Goal: Task Accomplishment & Management: Manage account settings

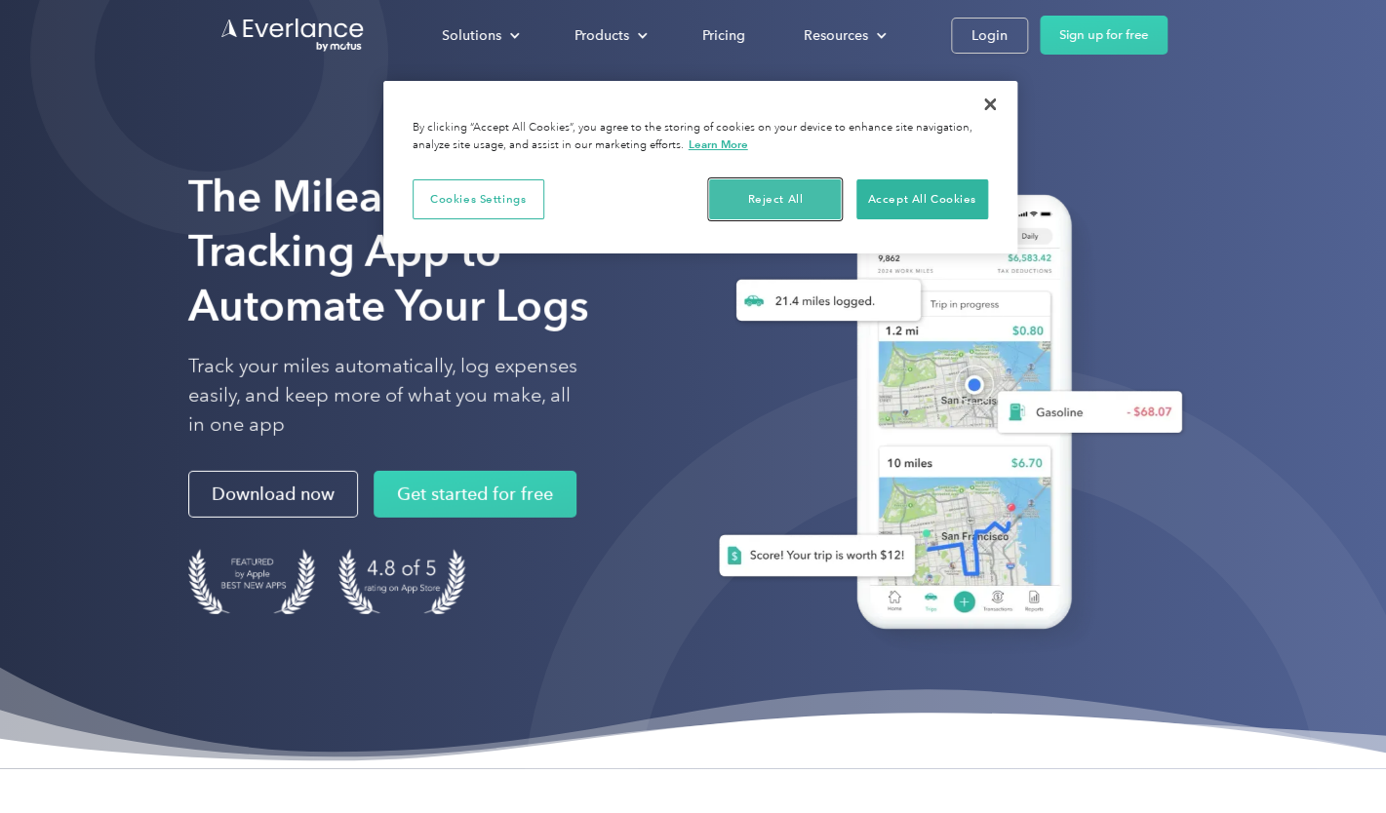
click at [757, 204] on button "Reject All" at bounding box center [775, 199] width 132 height 41
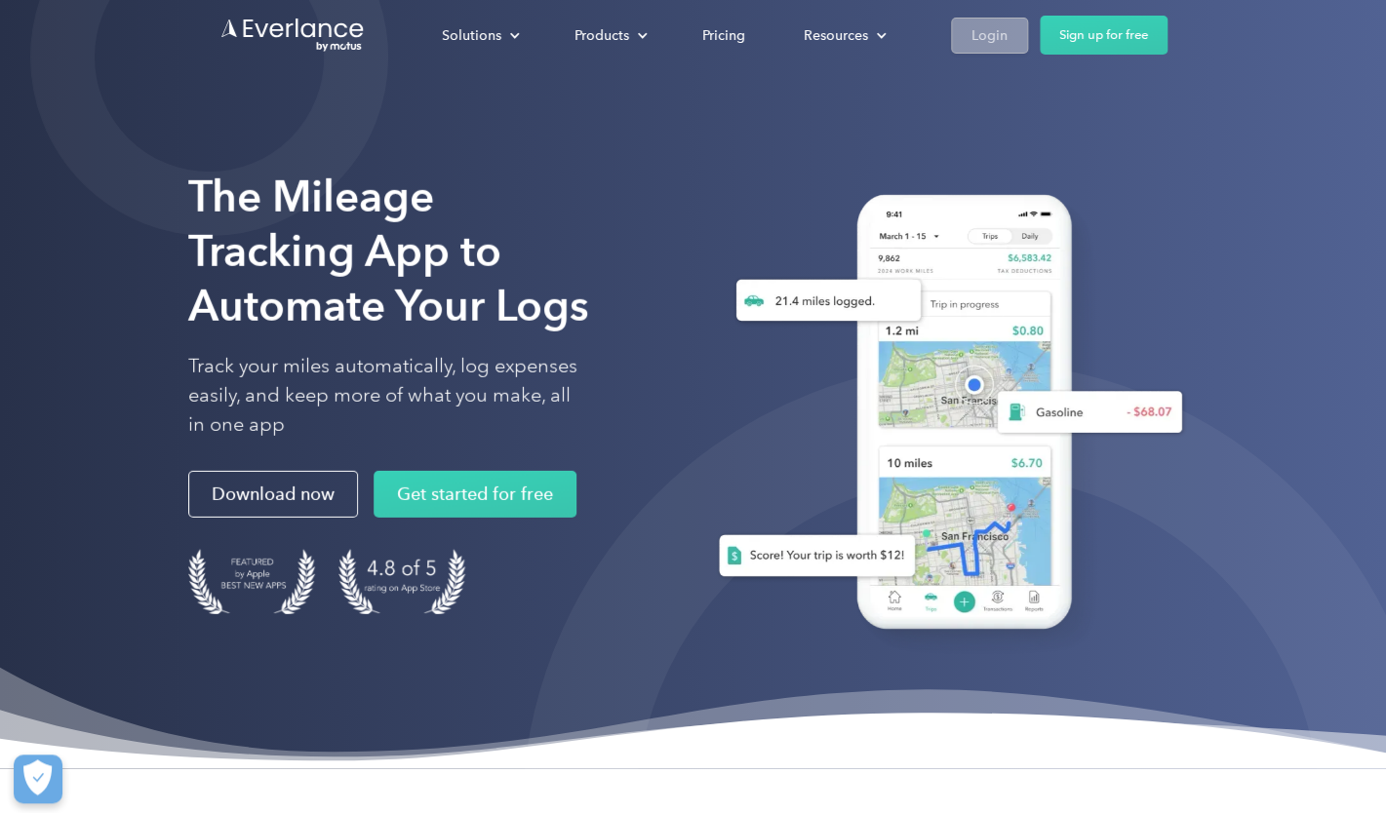
click at [971, 31] on div "Login" at bounding box center [989, 35] width 36 height 24
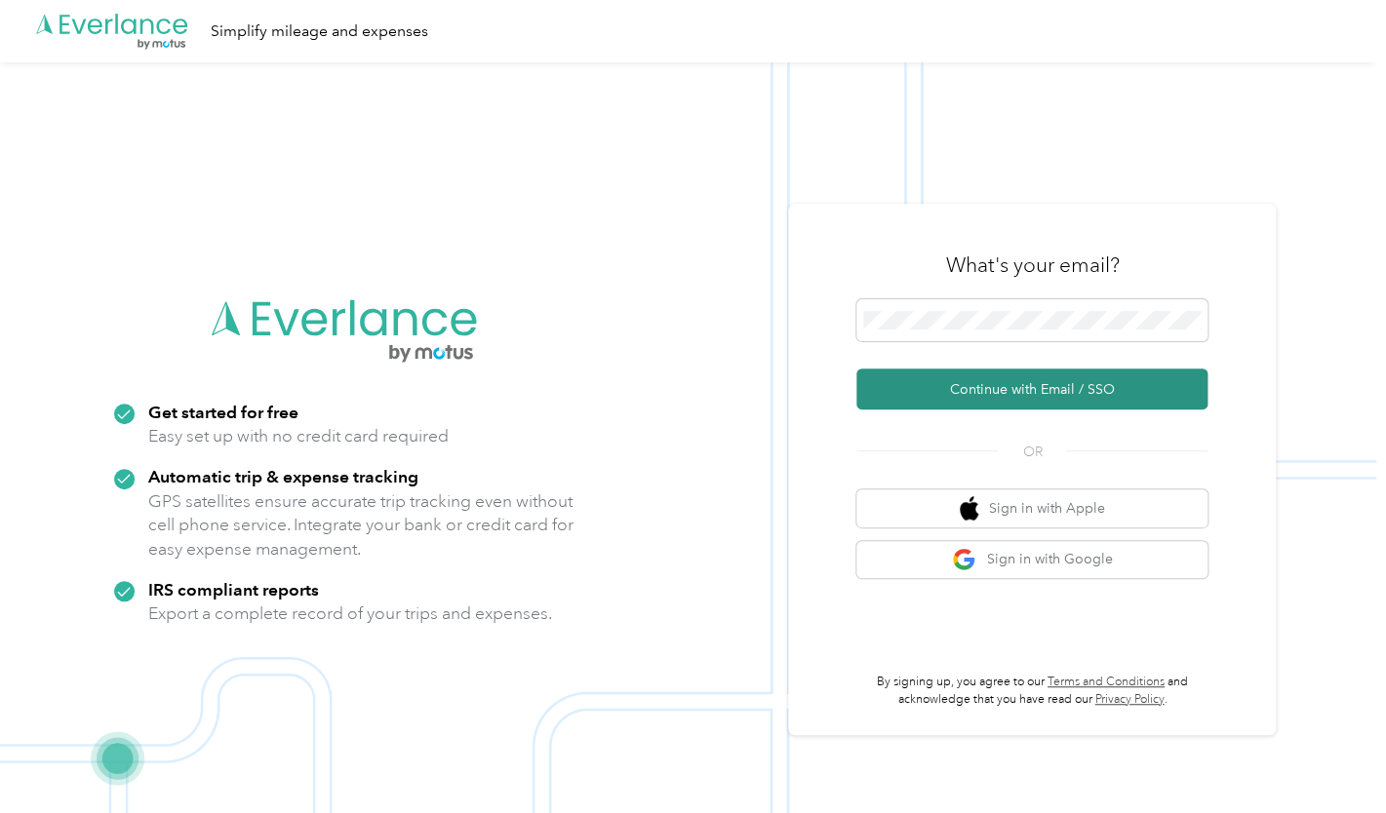
click at [986, 392] on button "Continue with Email / SSO" at bounding box center [1031, 389] width 351 height 41
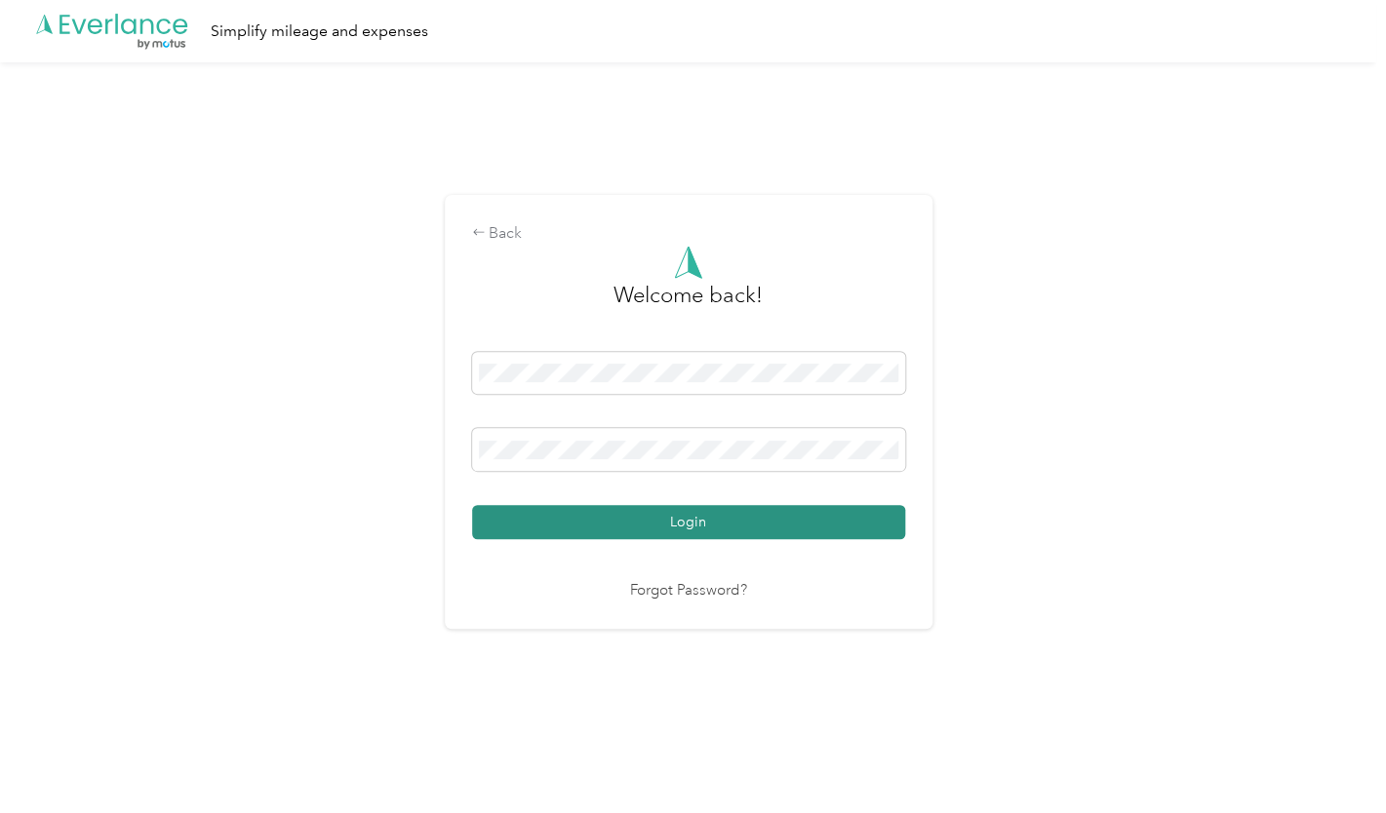
click at [602, 538] on button "Login" at bounding box center [688, 522] width 433 height 34
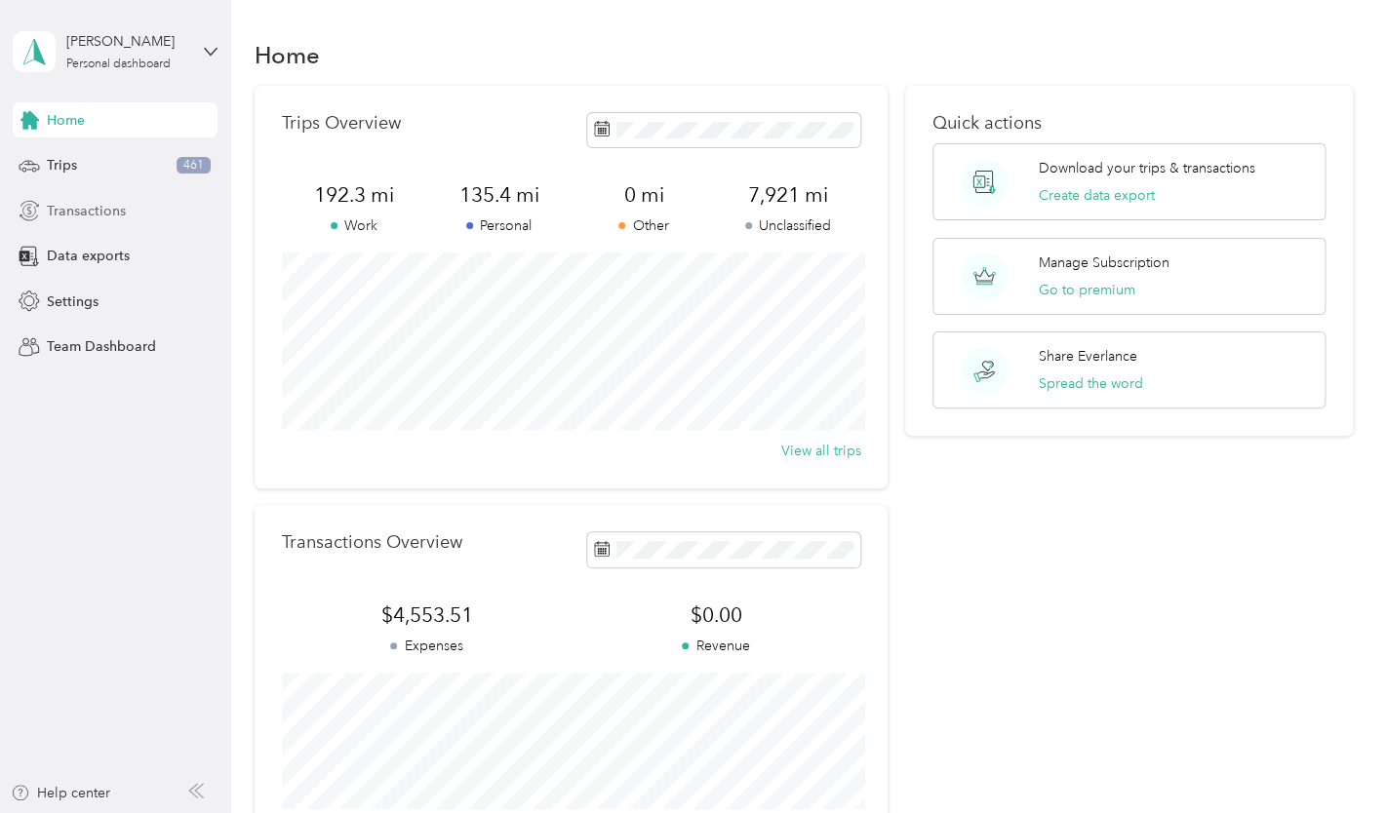
click at [59, 215] on span "Transactions" at bounding box center [86, 211] width 79 height 20
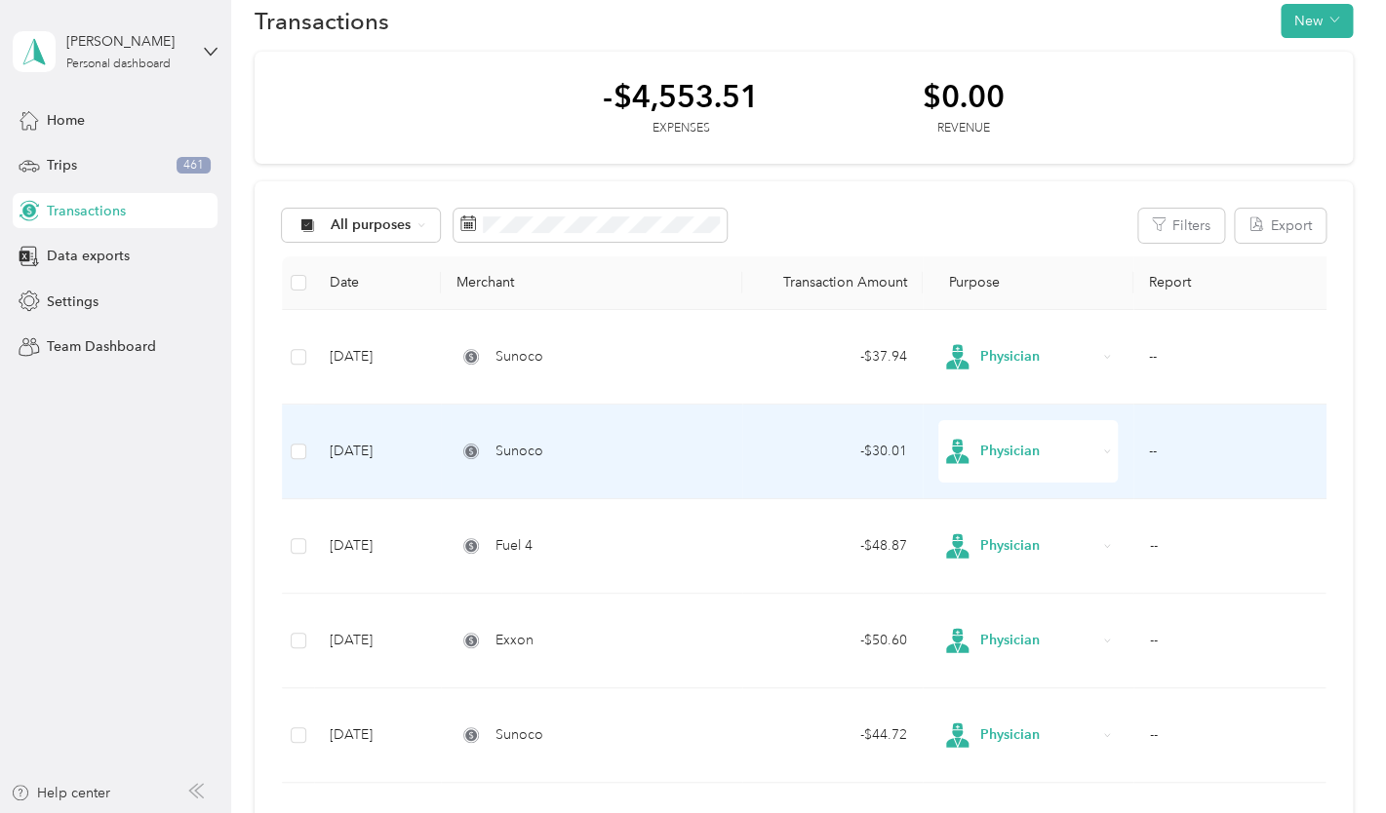
scroll to position [25, 0]
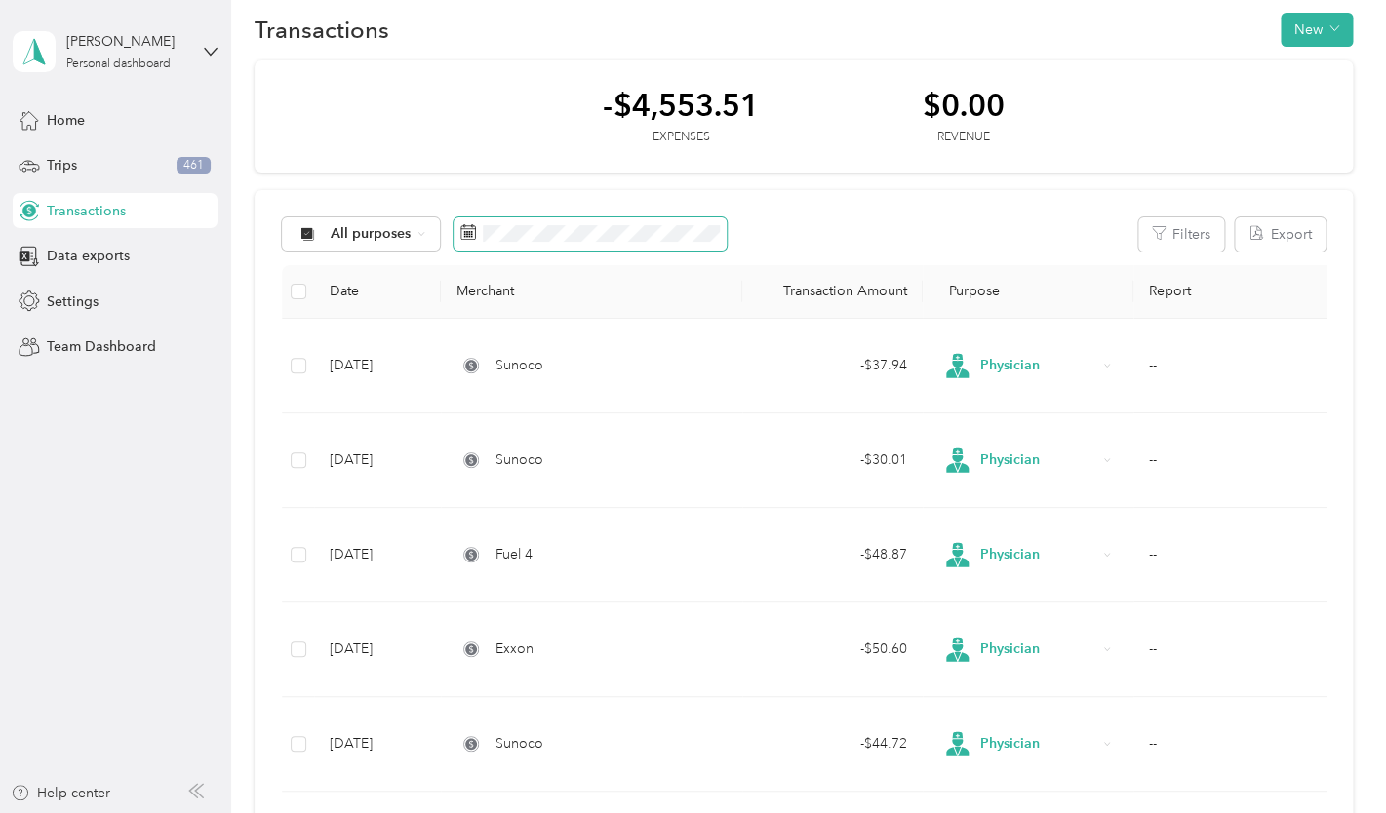
click at [468, 237] on icon at bounding box center [468, 232] width 16 height 16
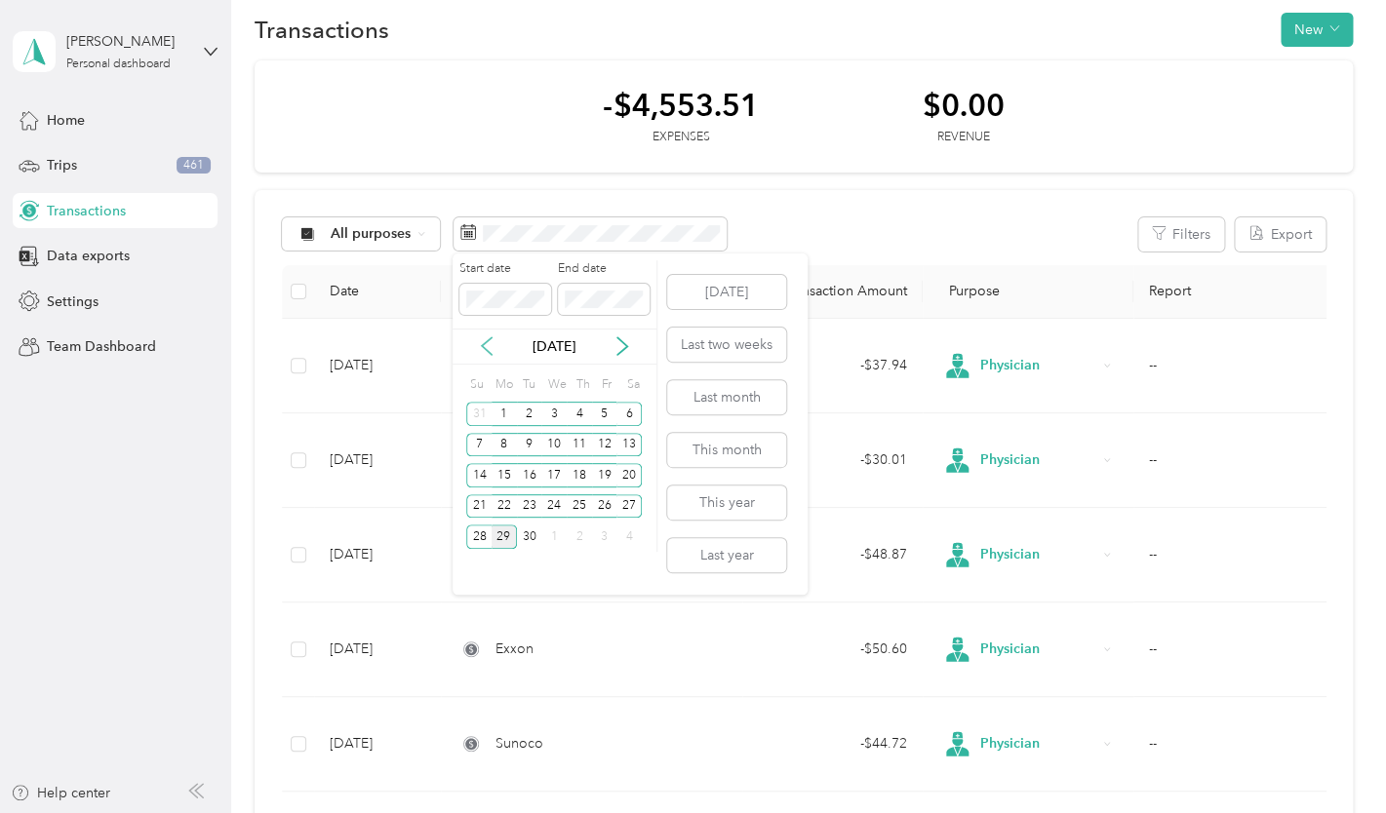
click at [484, 344] on icon at bounding box center [487, 346] width 10 height 18
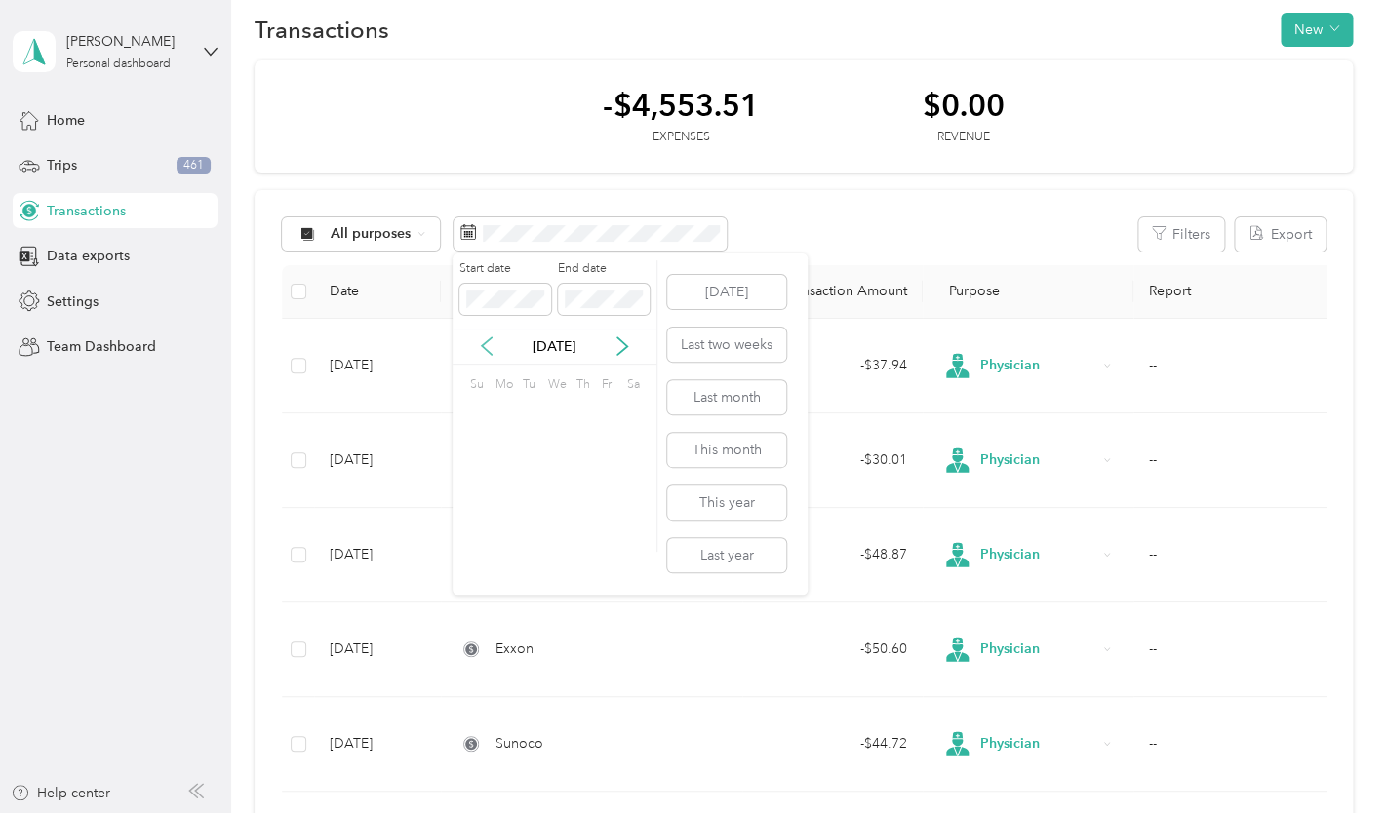
click at [484, 344] on icon at bounding box center [487, 346] width 10 height 18
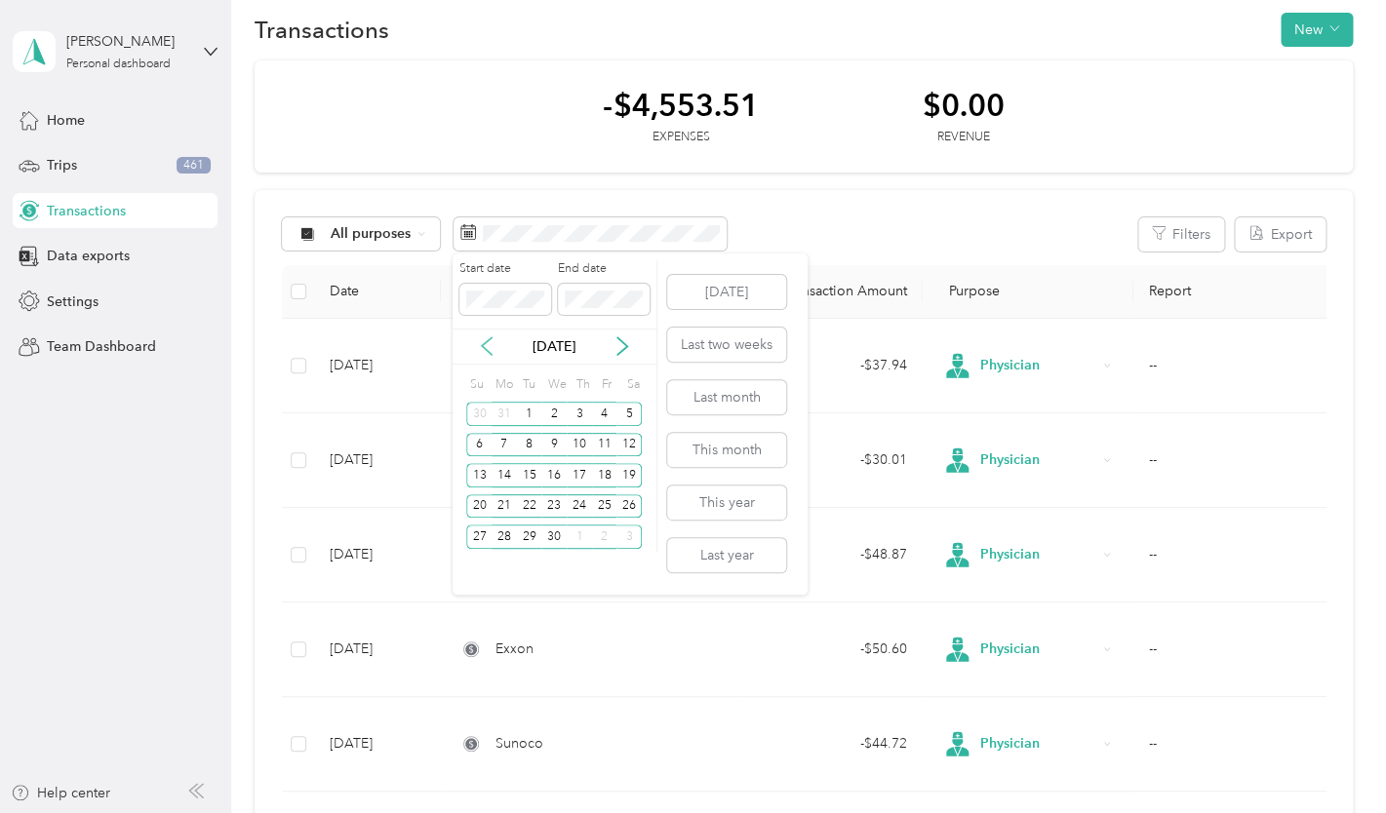
click at [484, 344] on icon at bounding box center [487, 346] width 10 height 18
click at [489, 348] on icon at bounding box center [487, 347] width 20 height 20
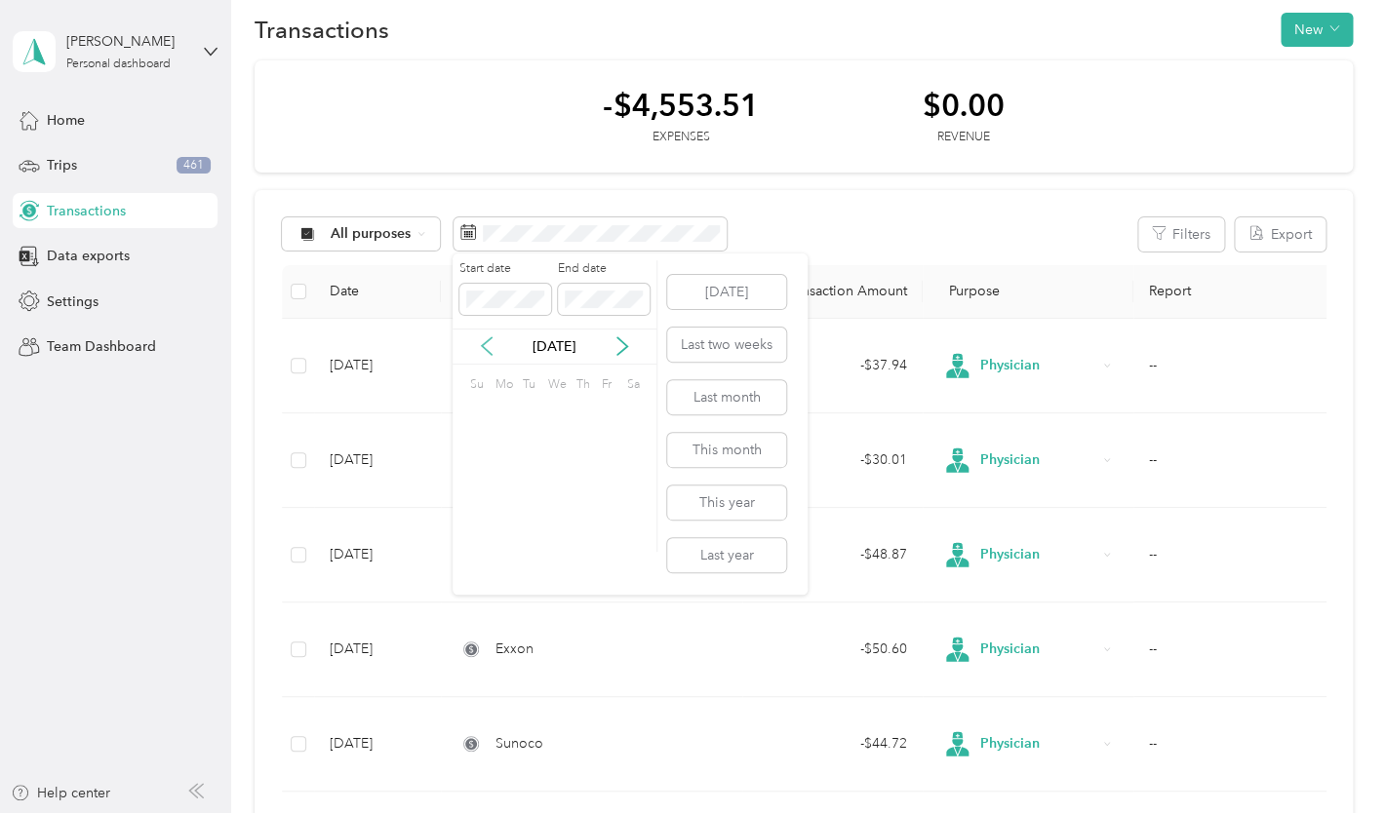
click at [489, 348] on icon at bounding box center [487, 347] width 20 height 20
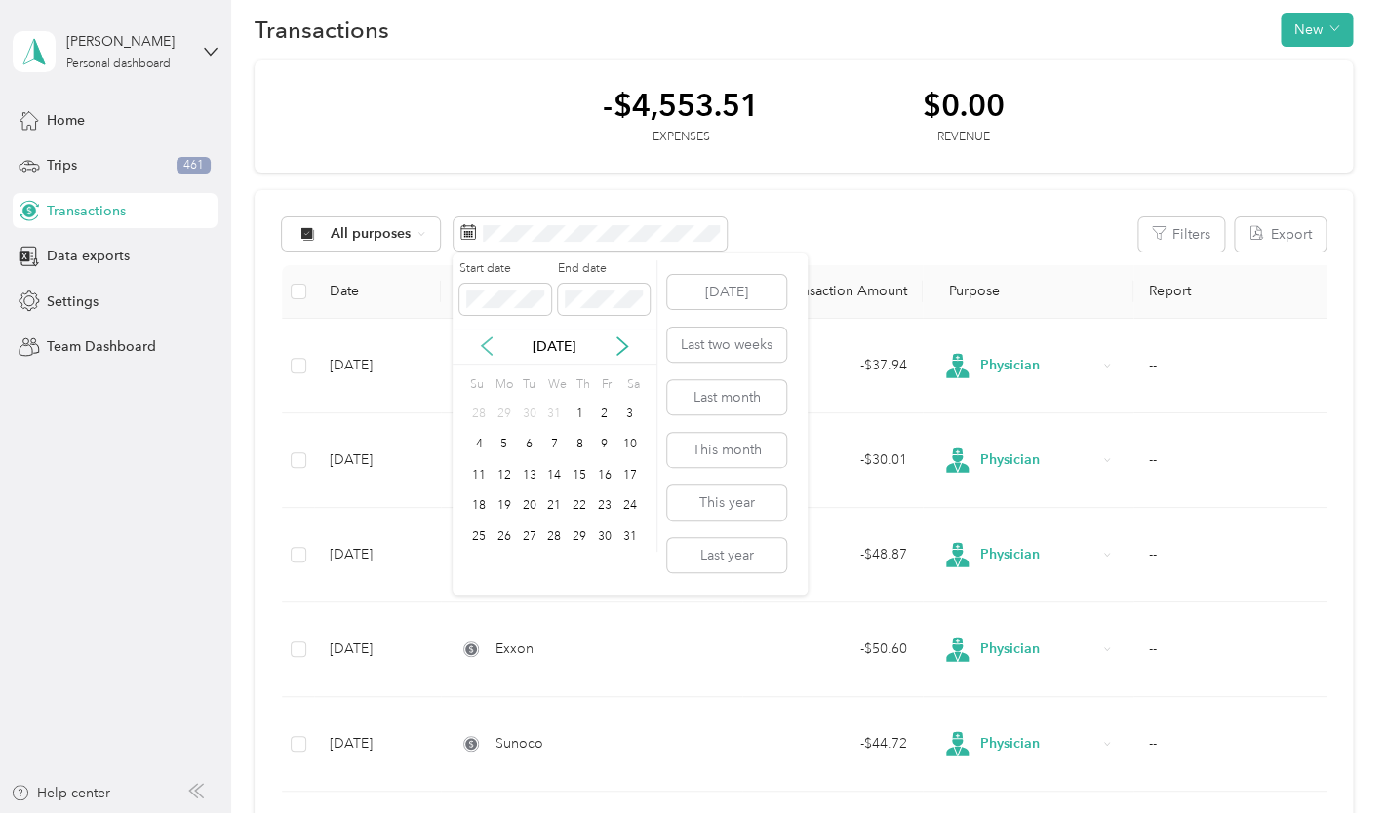
click at [489, 348] on icon at bounding box center [487, 347] width 20 height 20
click at [485, 342] on icon at bounding box center [487, 347] width 20 height 20
click at [477, 448] on div "7" at bounding box center [478, 445] width 25 height 24
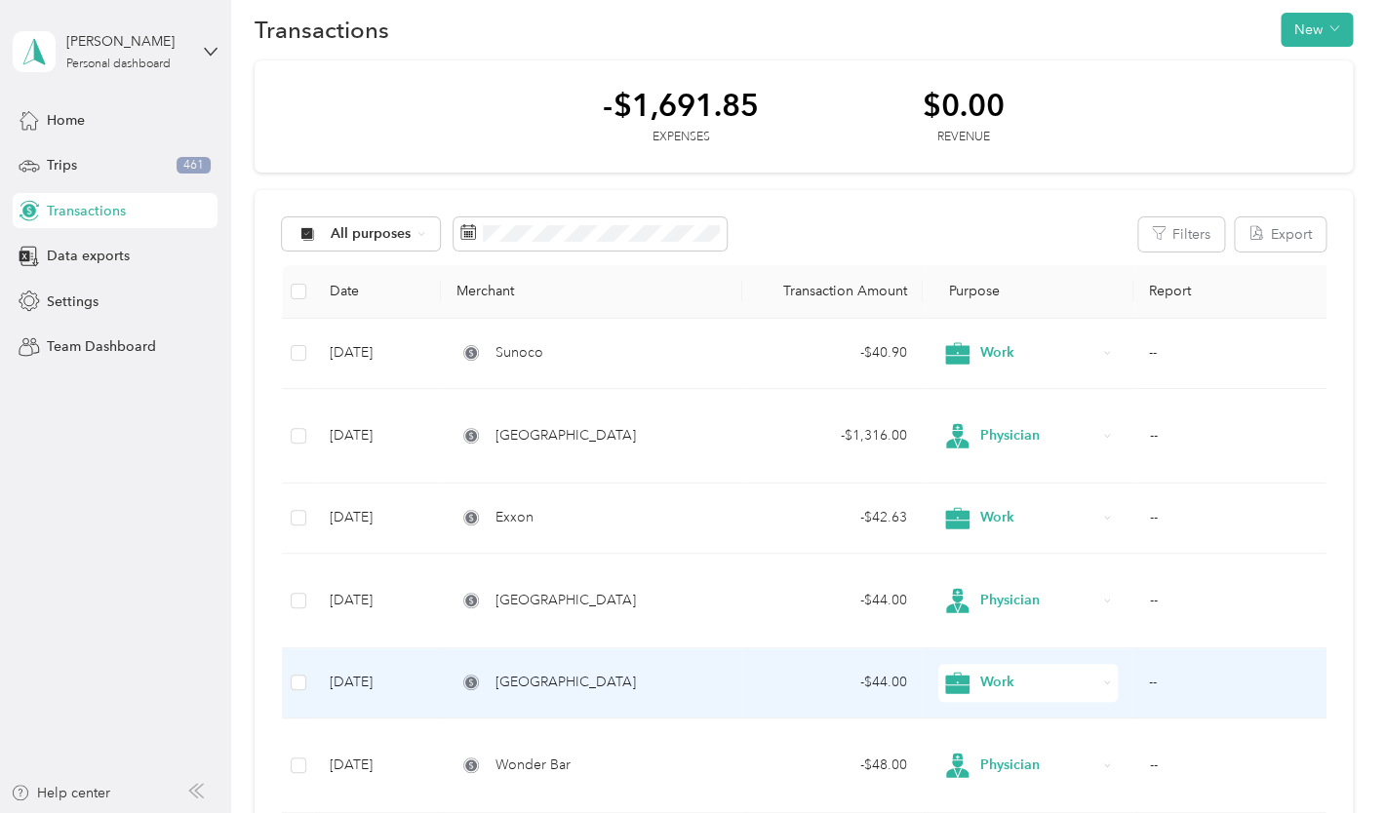
click at [645, 678] on div "[GEOGRAPHIC_DATA]" at bounding box center [591, 682] width 270 height 21
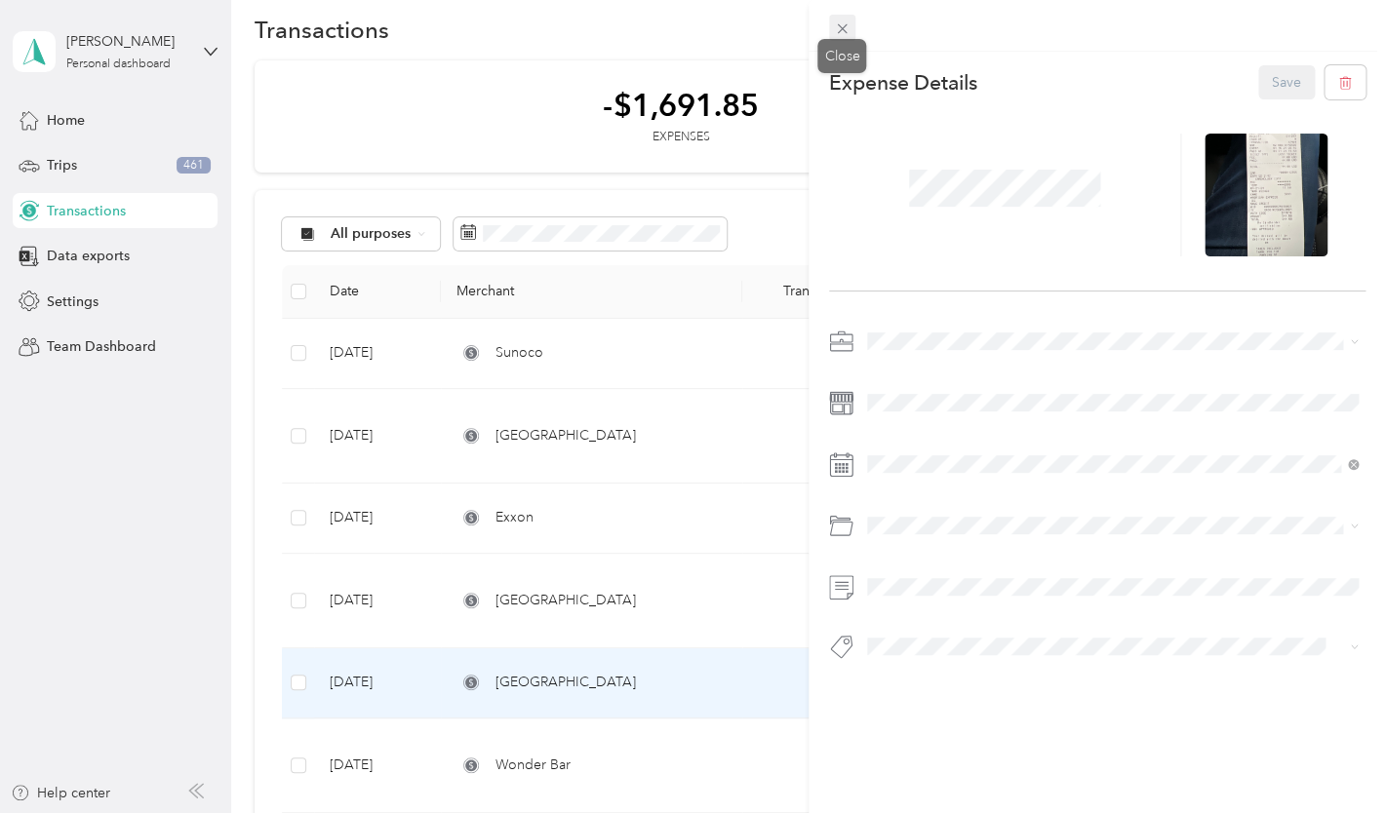
click at [838, 31] on icon at bounding box center [842, 28] width 17 height 17
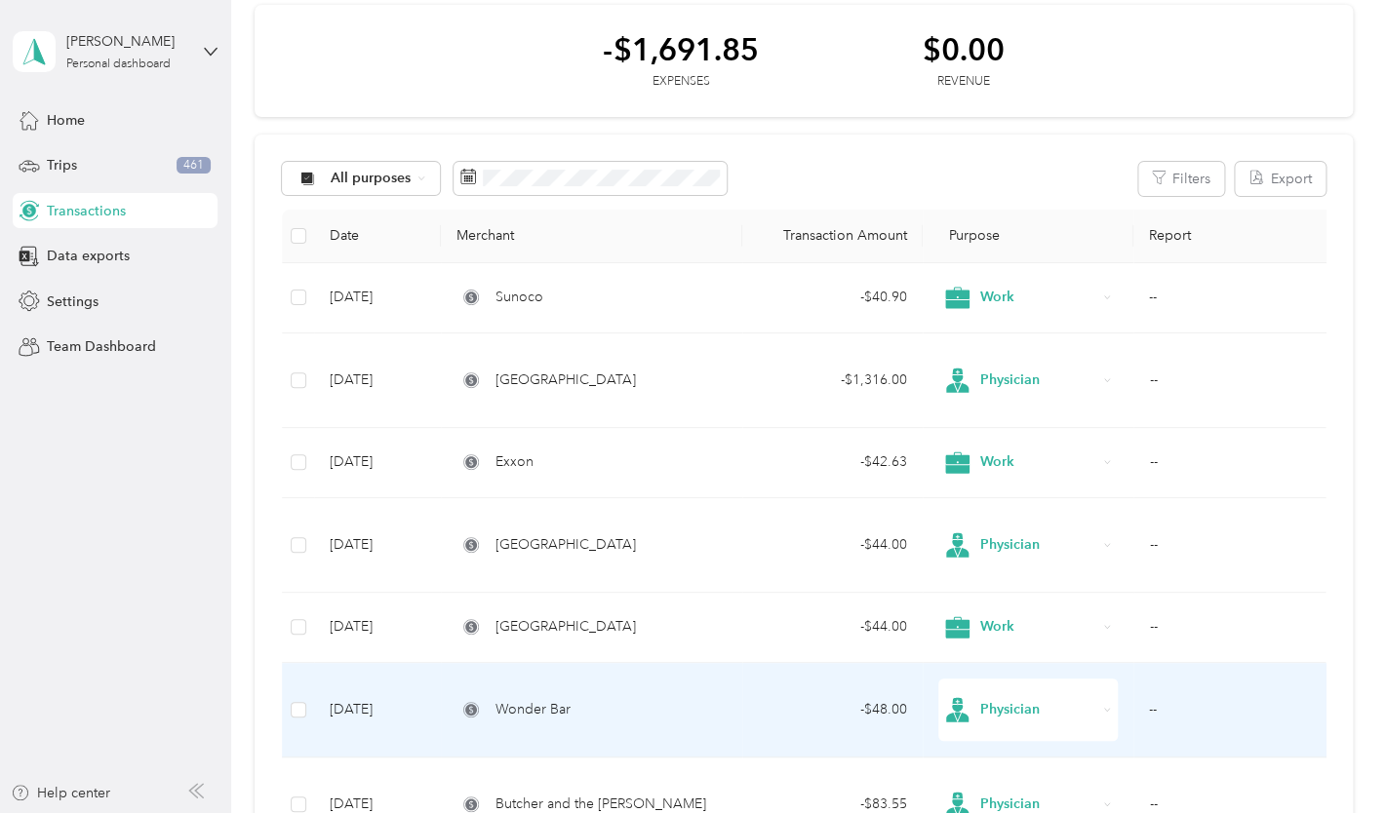
scroll to position [73, 0]
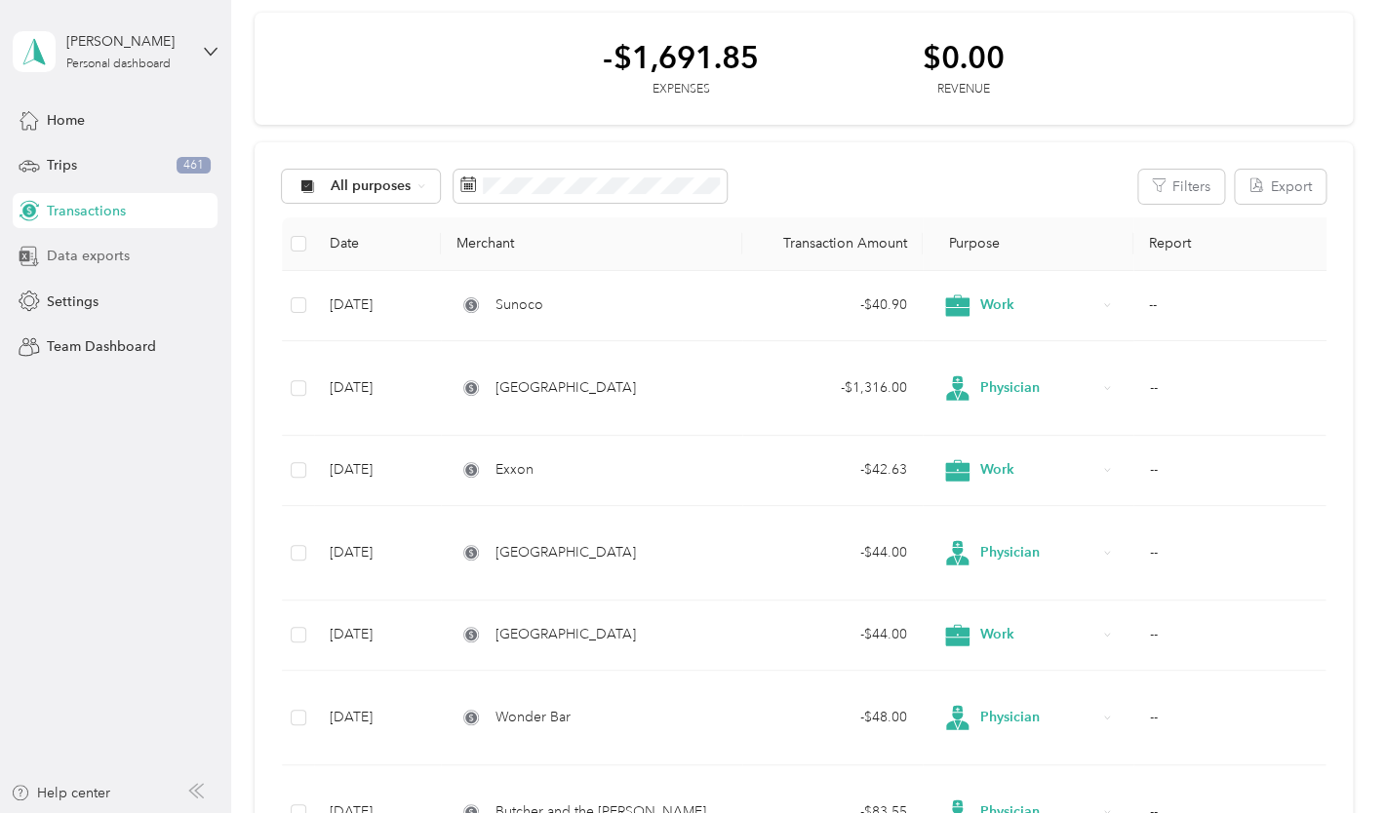
click at [81, 257] on span "Data exports" at bounding box center [88, 256] width 83 height 20
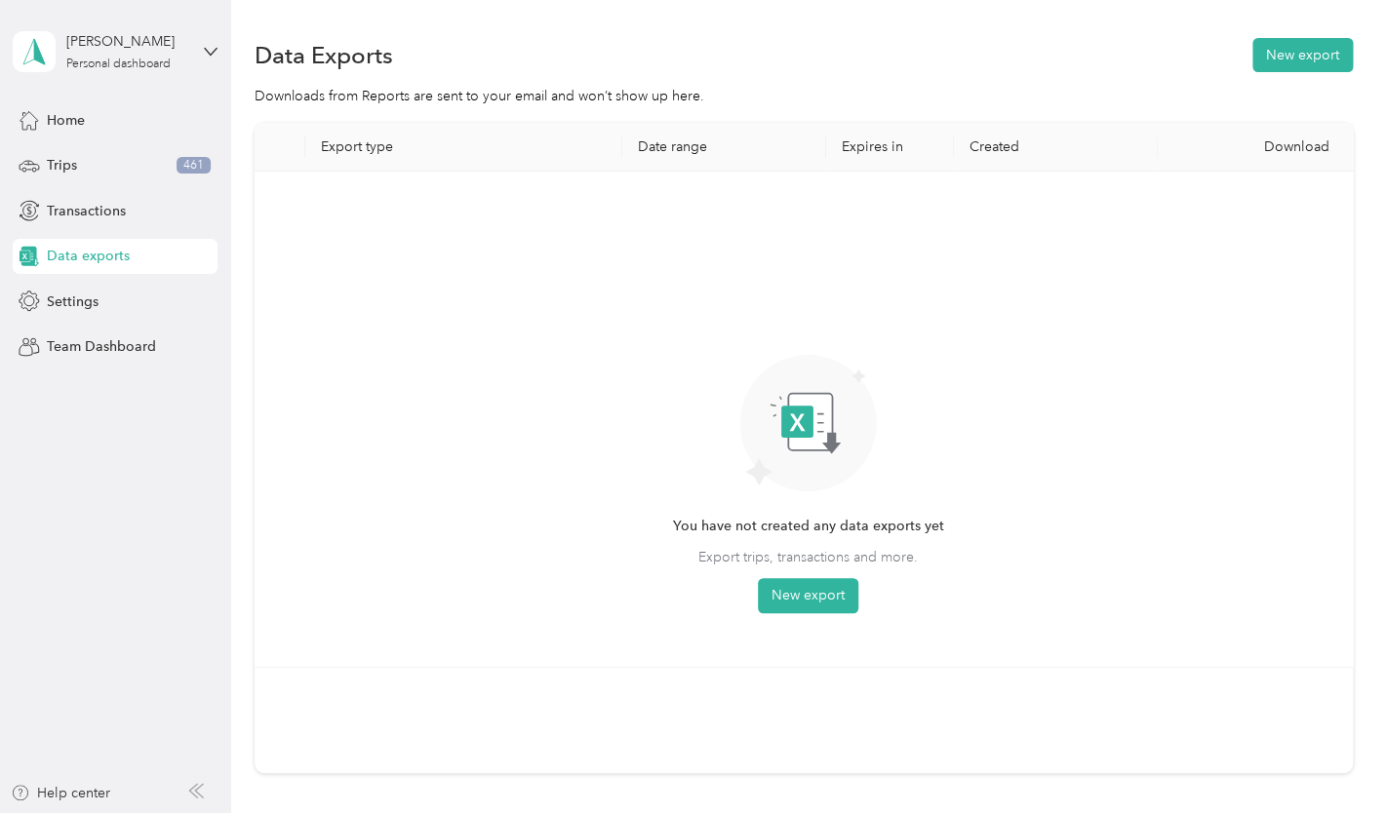
click at [358, 147] on th "Export type" at bounding box center [463, 147] width 316 height 49
click at [77, 264] on span "Data exports" at bounding box center [88, 256] width 83 height 20
click at [212, 51] on icon at bounding box center [211, 52] width 14 height 14
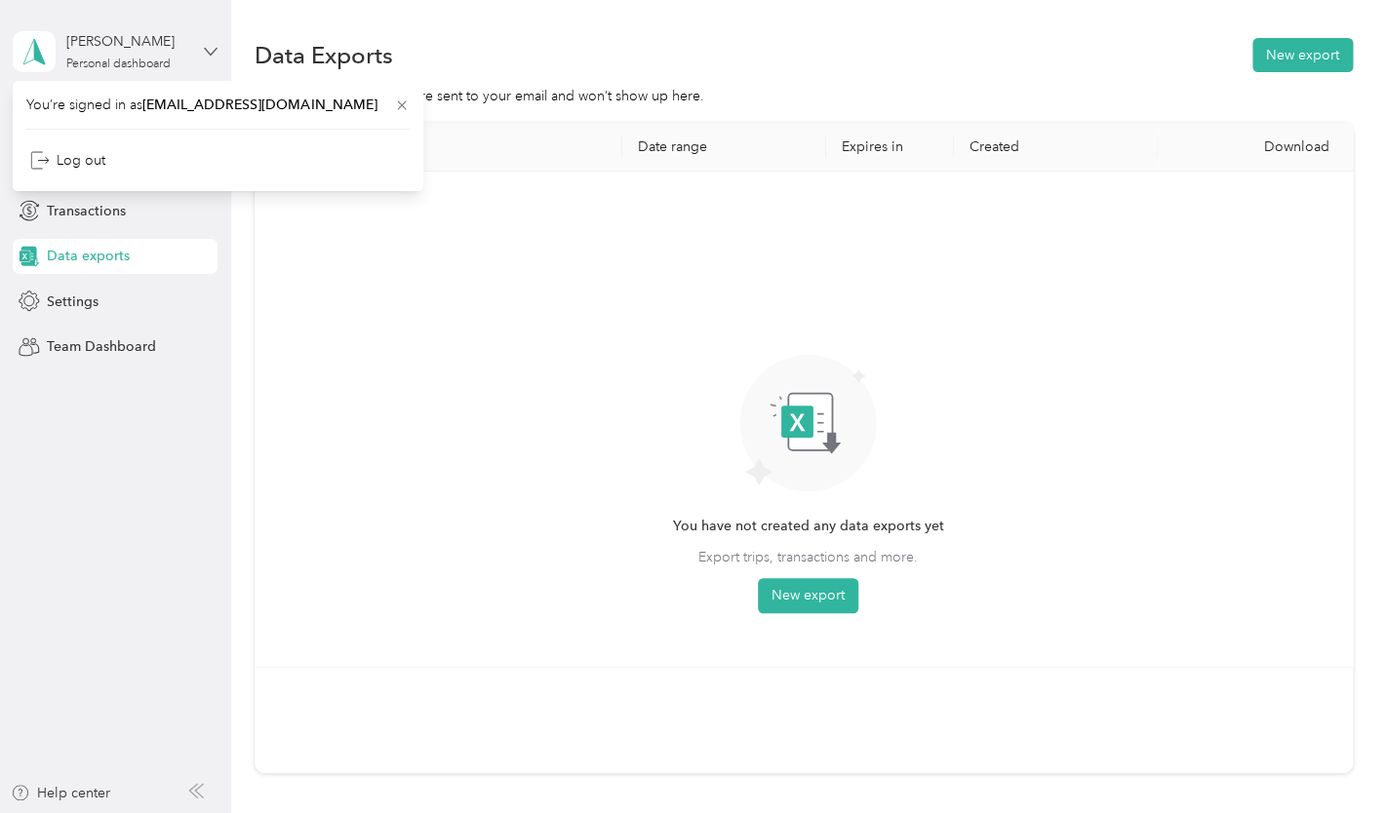
click at [213, 52] on icon at bounding box center [211, 52] width 14 height 14
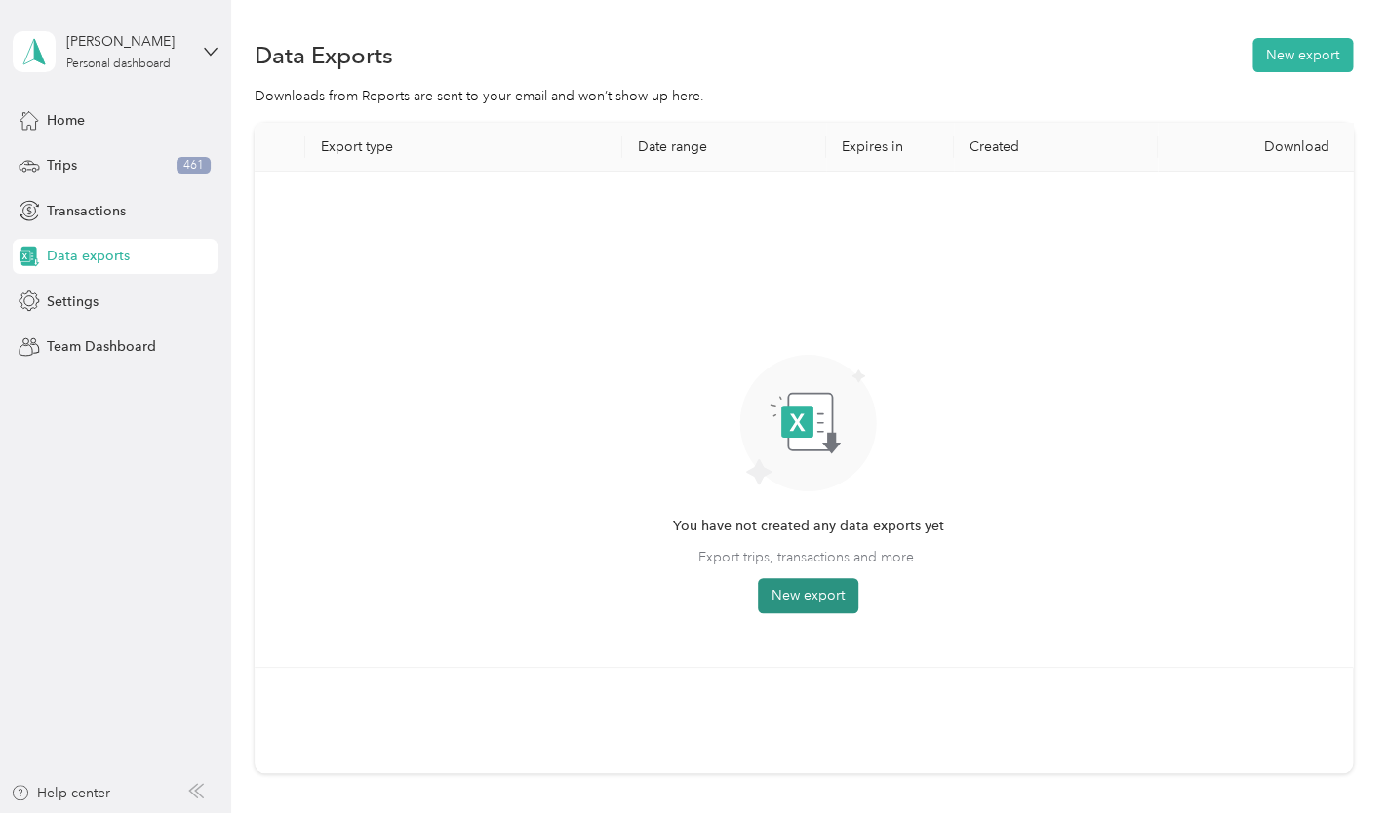
click at [793, 598] on button "New export" at bounding box center [808, 595] width 100 height 35
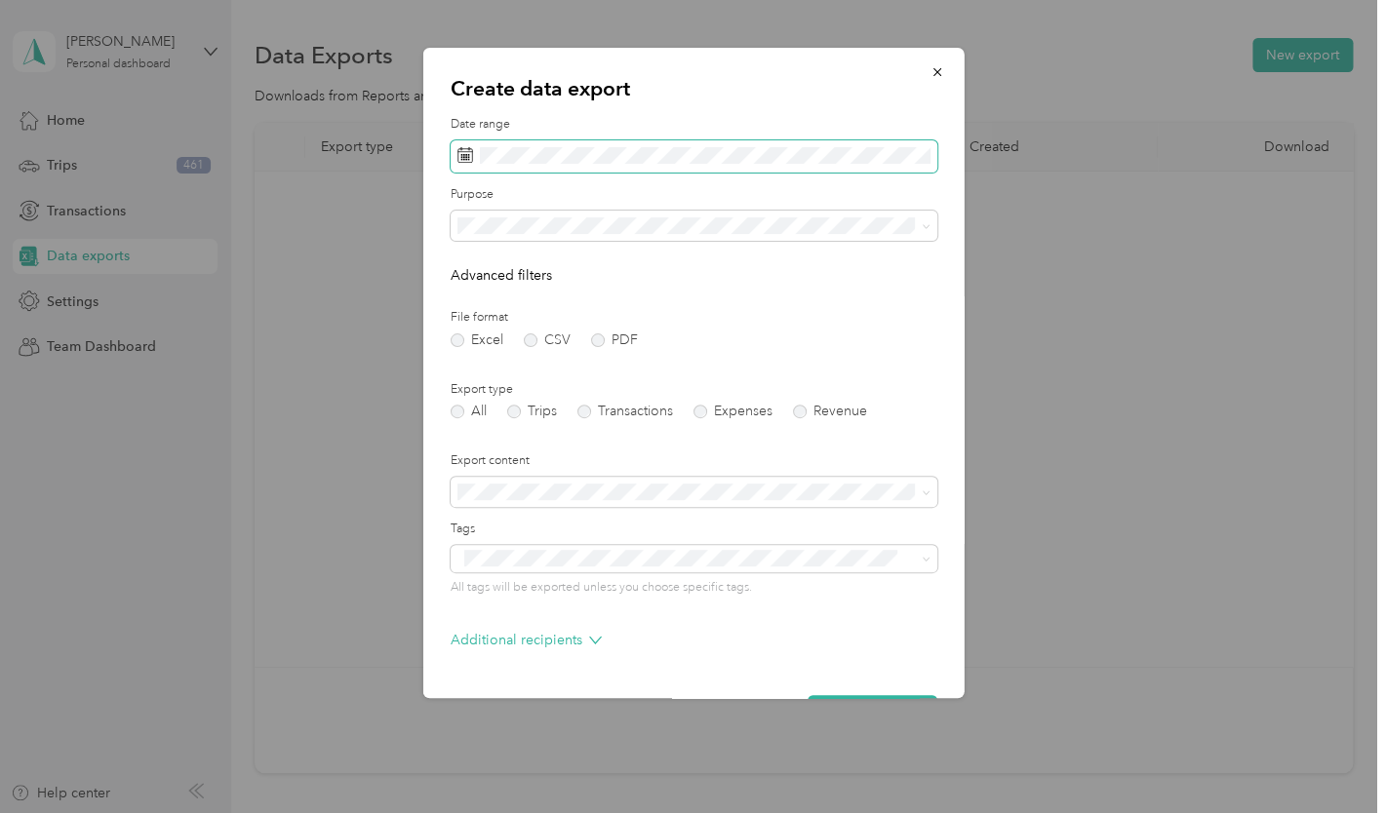
click at [467, 164] on span at bounding box center [464, 157] width 16 height 20
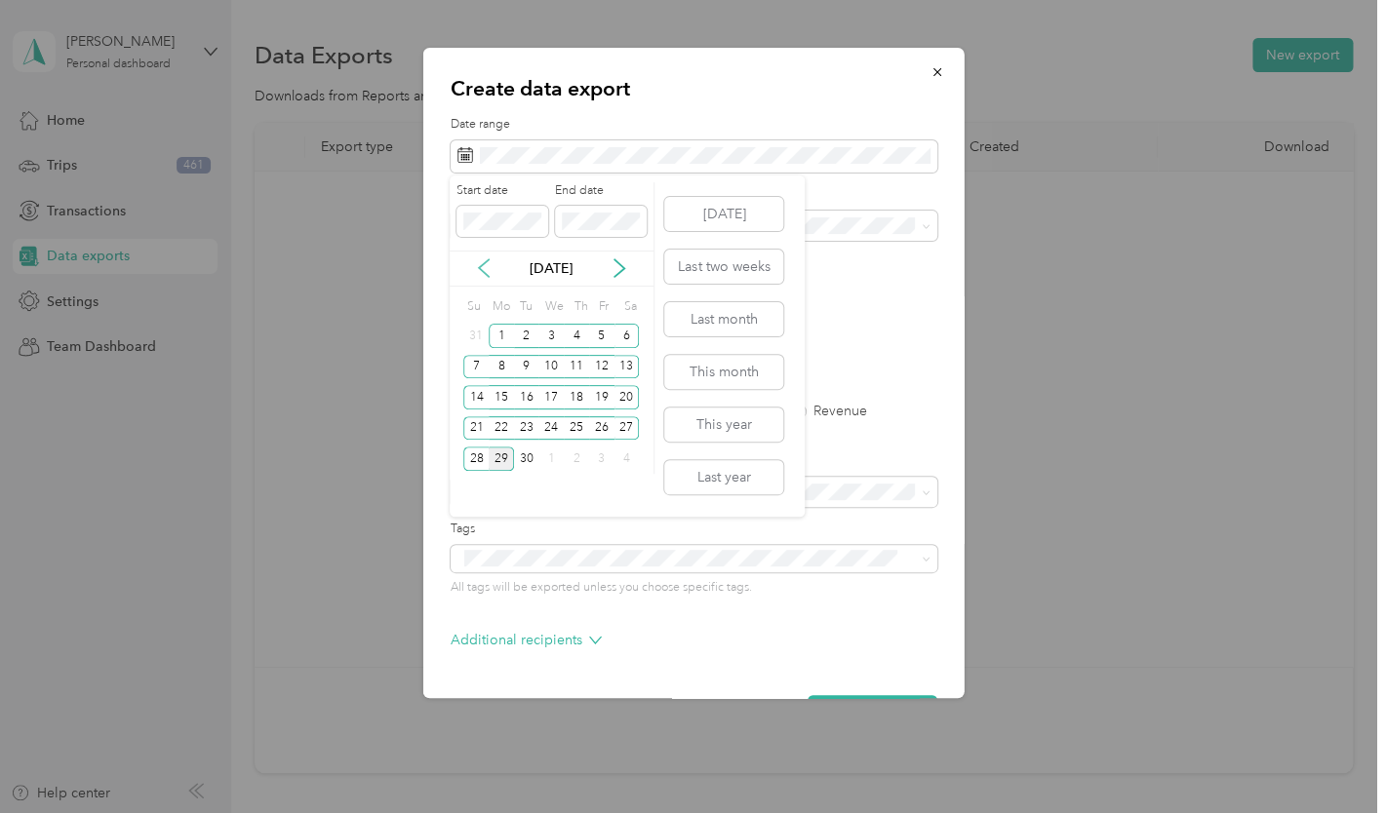
click at [484, 268] on icon at bounding box center [484, 268] width 20 height 20
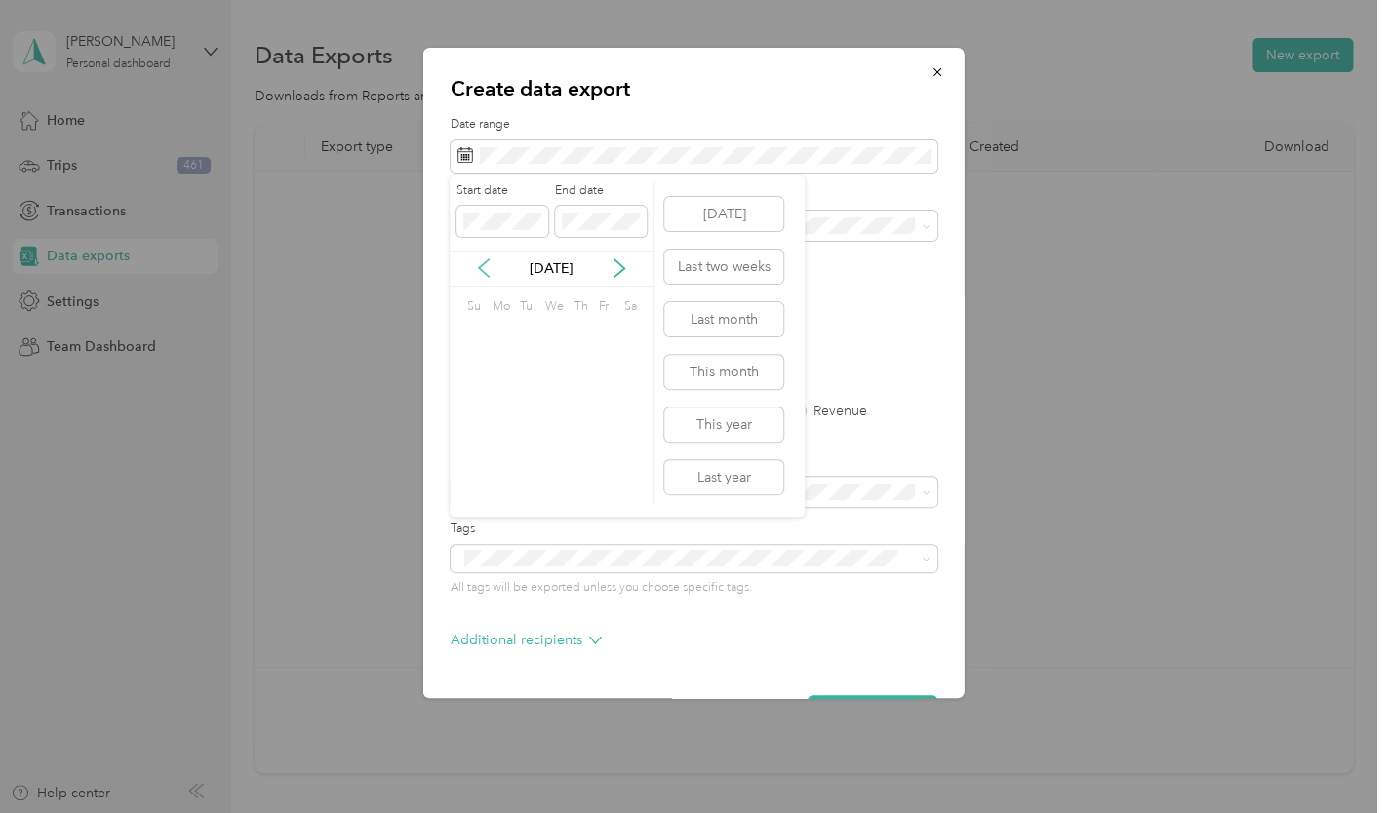
click at [484, 268] on icon at bounding box center [484, 268] width 20 height 20
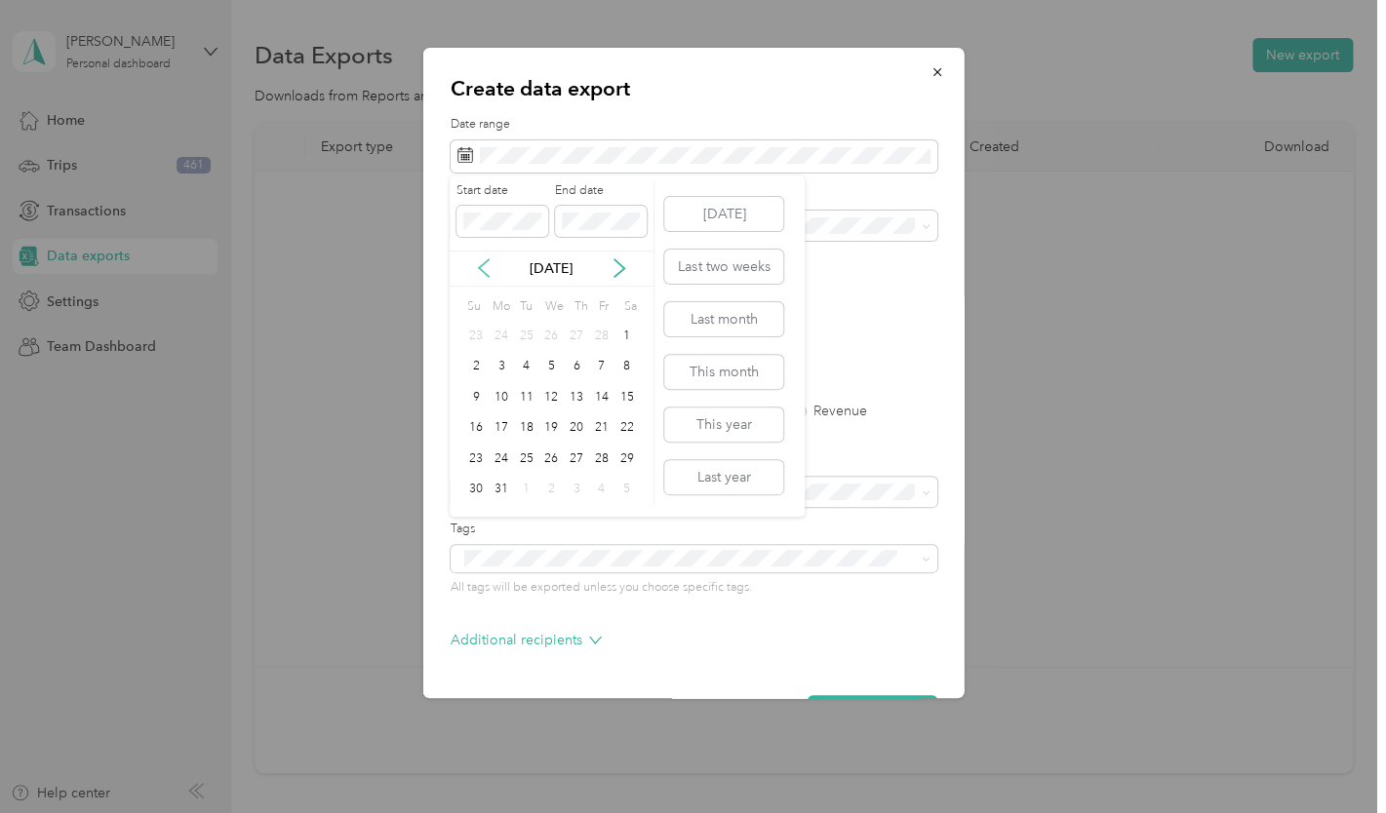
click at [484, 268] on icon at bounding box center [484, 268] width 20 height 20
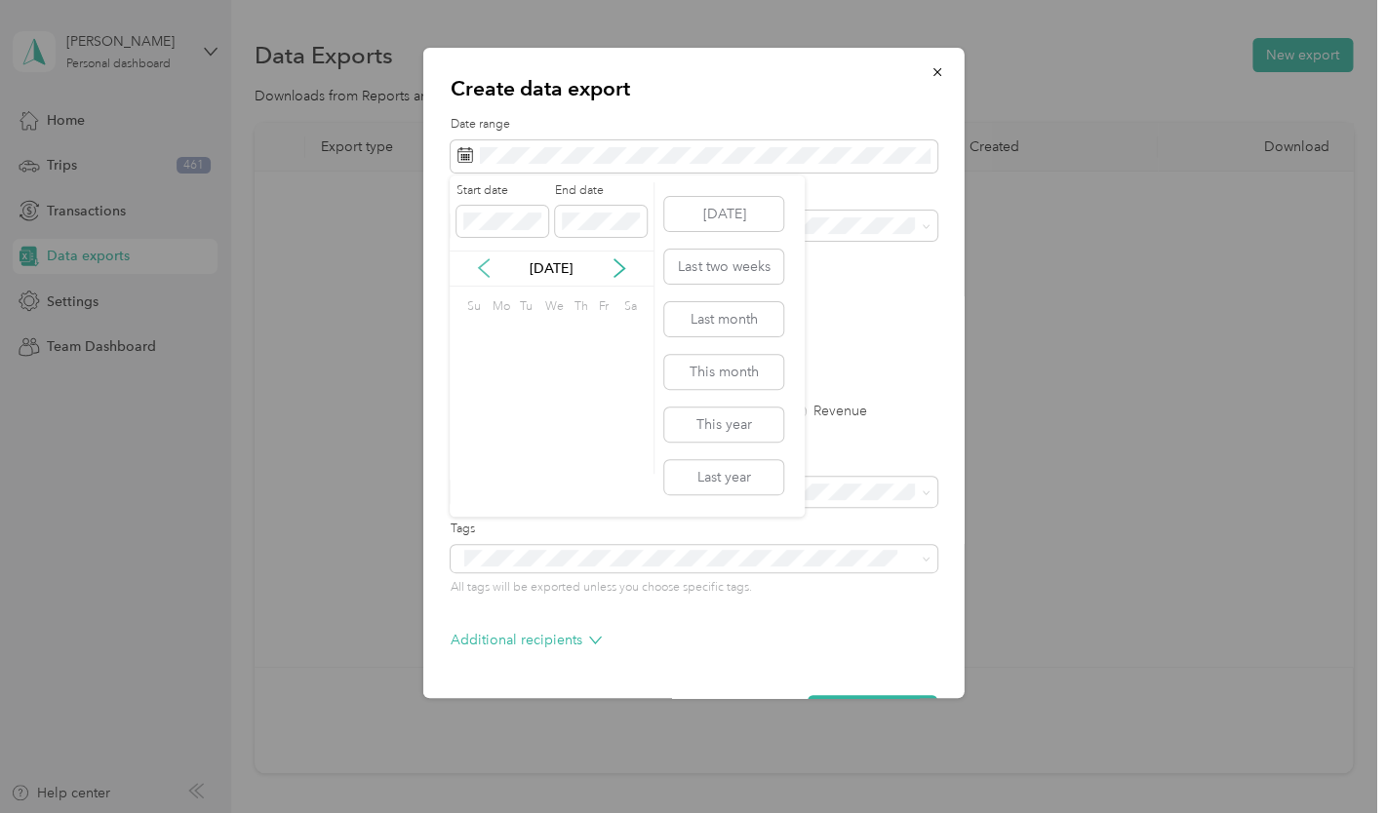
click at [484, 268] on icon at bounding box center [484, 268] width 20 height 20
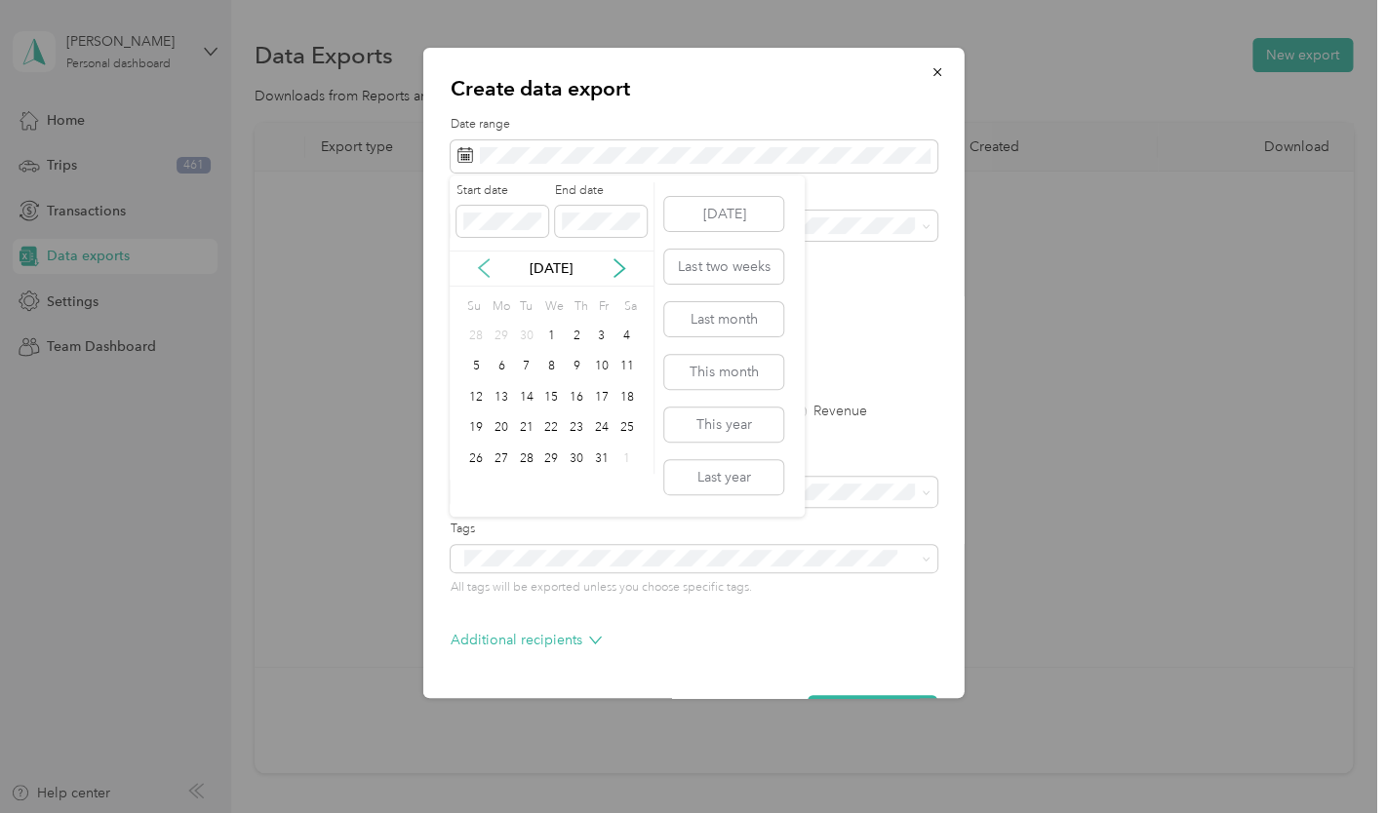
click at [484, 268] on icon at bounding box center [484, 268] width 20 height 20
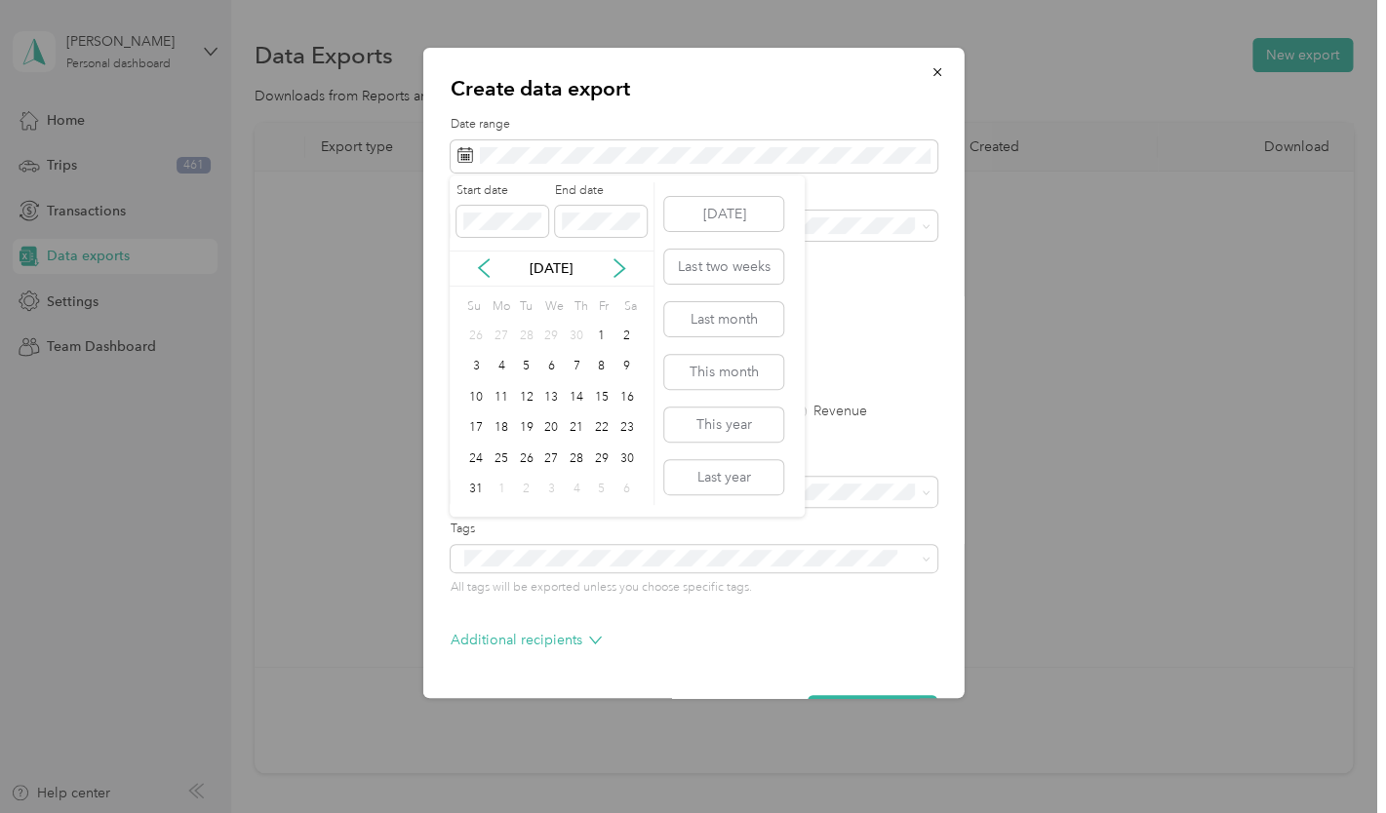
click at [631, 266] on div "[DATE]" at bounding box center [552, 268] width 204 height 20
click at [617, 268] on icon at bounding box center [620, 268] width 20 height 20
click at [504, 339] on div "1" at bounding box center [501, 336] width 25 height 24
click at [622, 268] on icon at bounding box center [620, 268] width 20 height 20
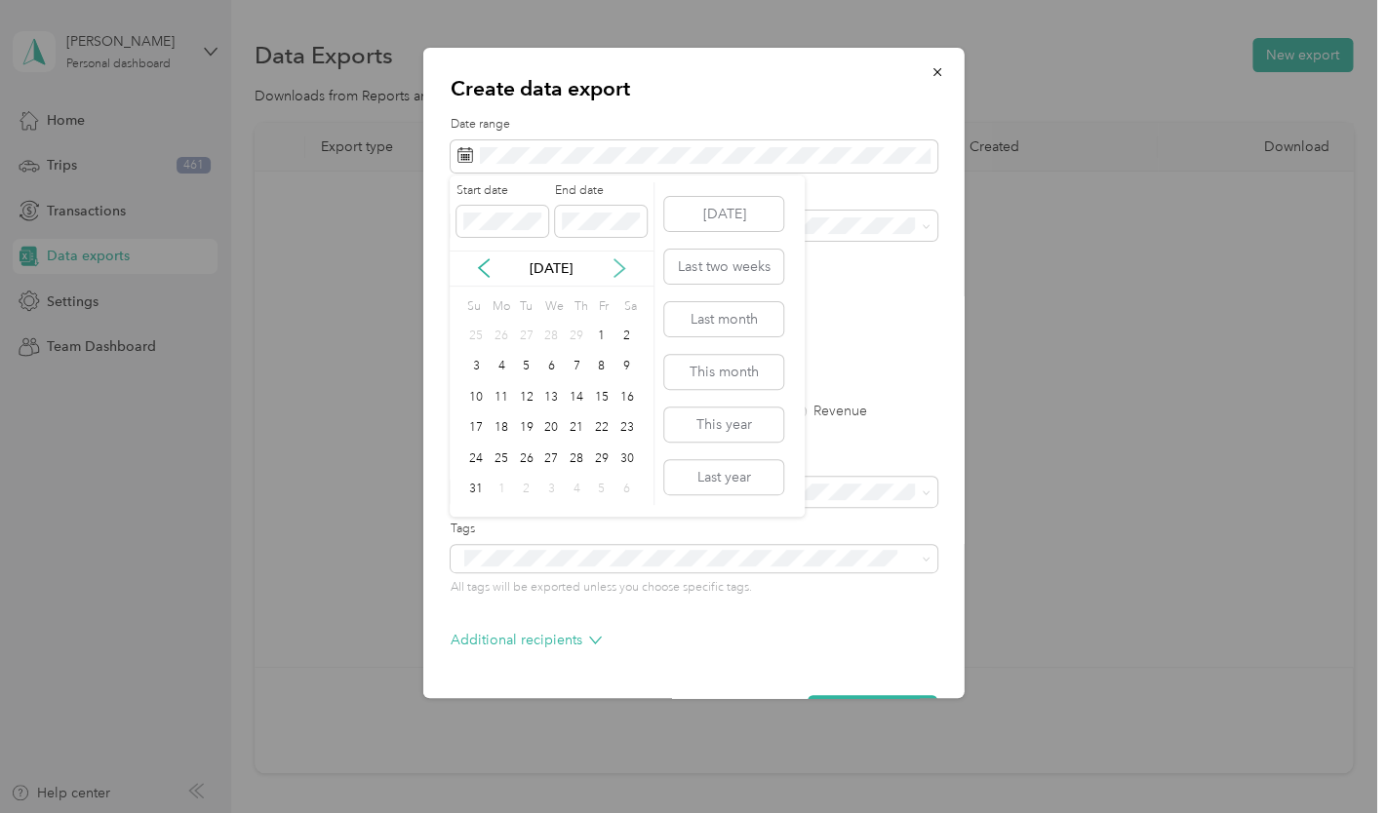
click at [622, 268] on icon at bounding box center [620, 268] width 20 height 20
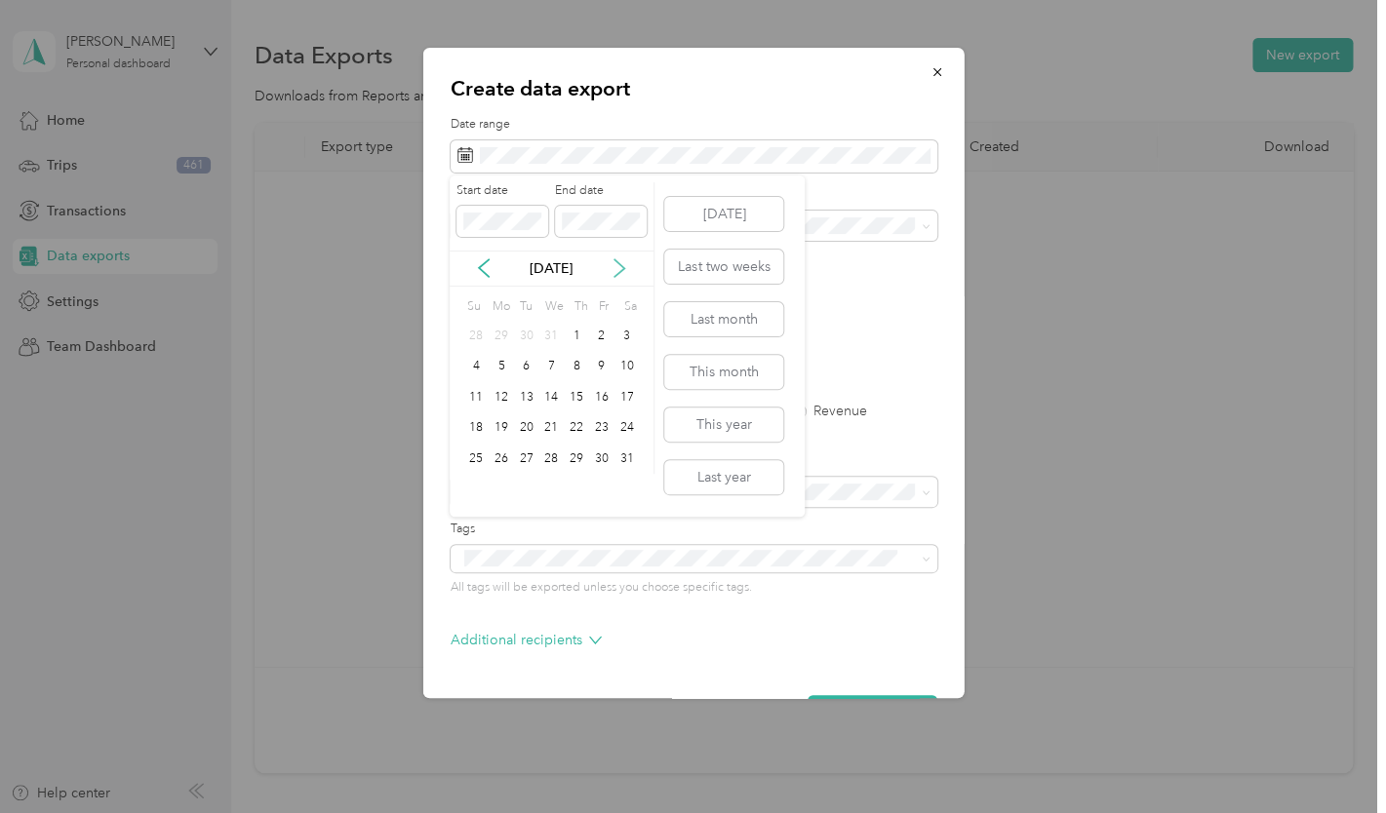
click at [622, 268] on icon at bounding box center [620, 268] width 20 height 20
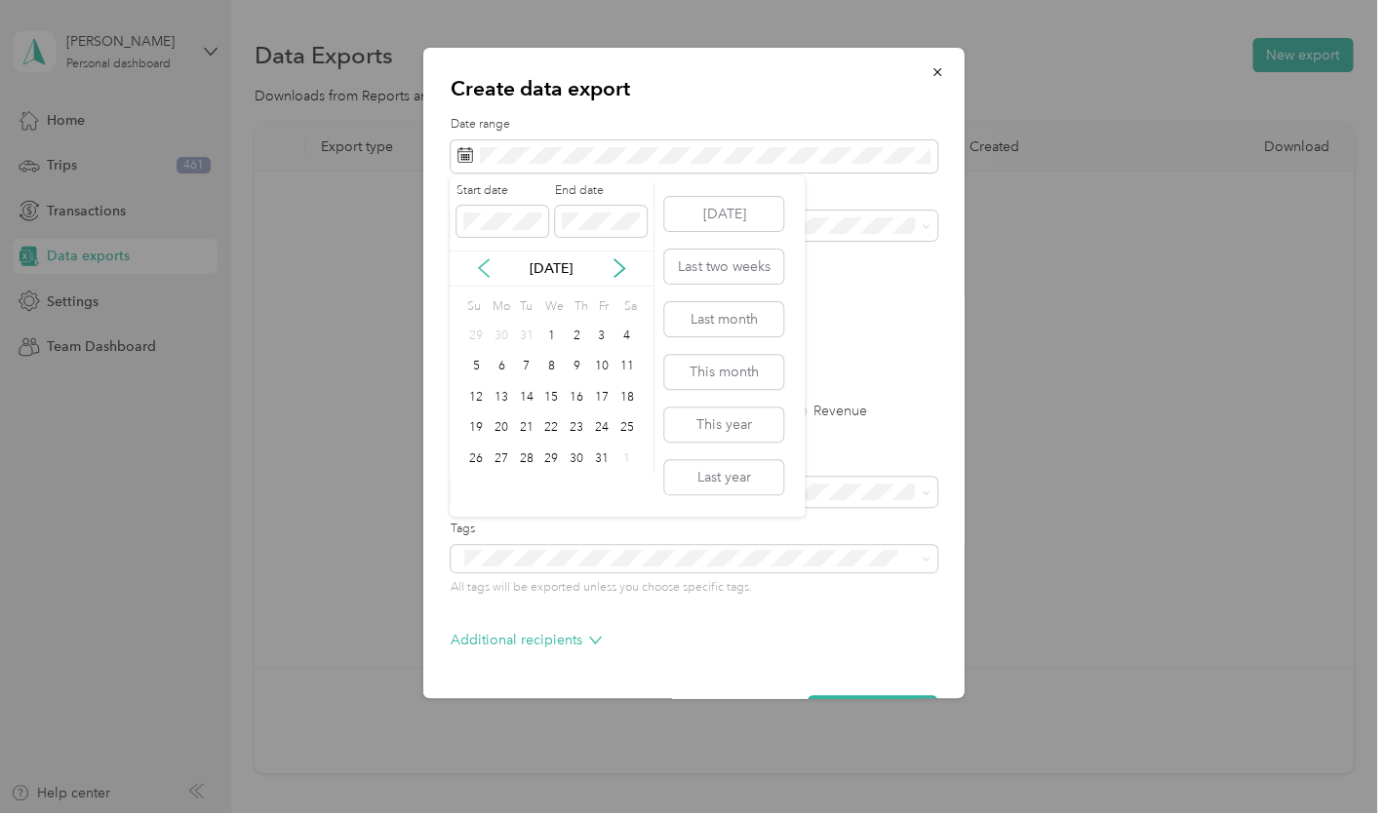
click at [482, 272] on icon at bounding box center [484, 268] width 20 height 20
click at [527, 461] on div "31" at bounding box center [526, 459] width 25 height 24
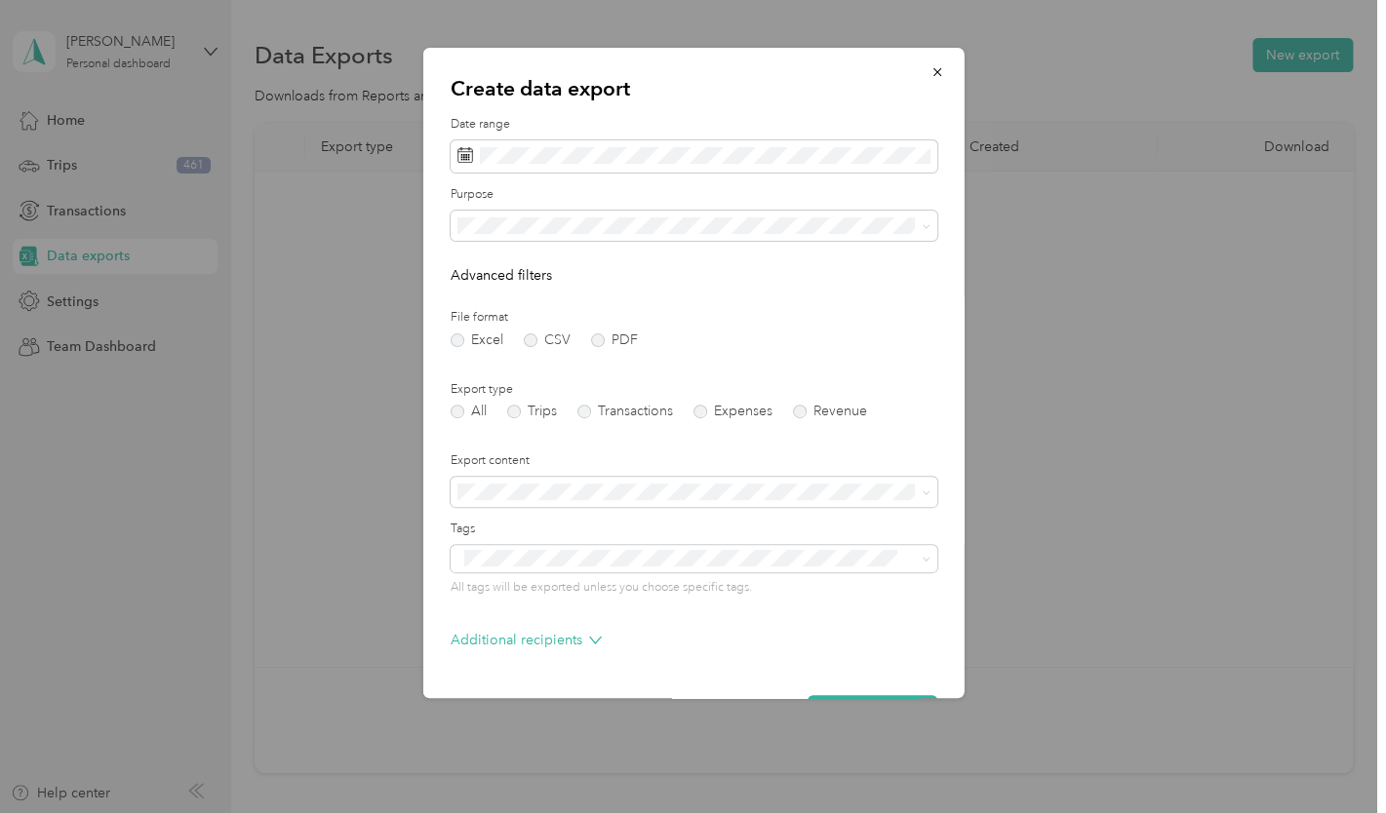
scroll to position [59, 0]
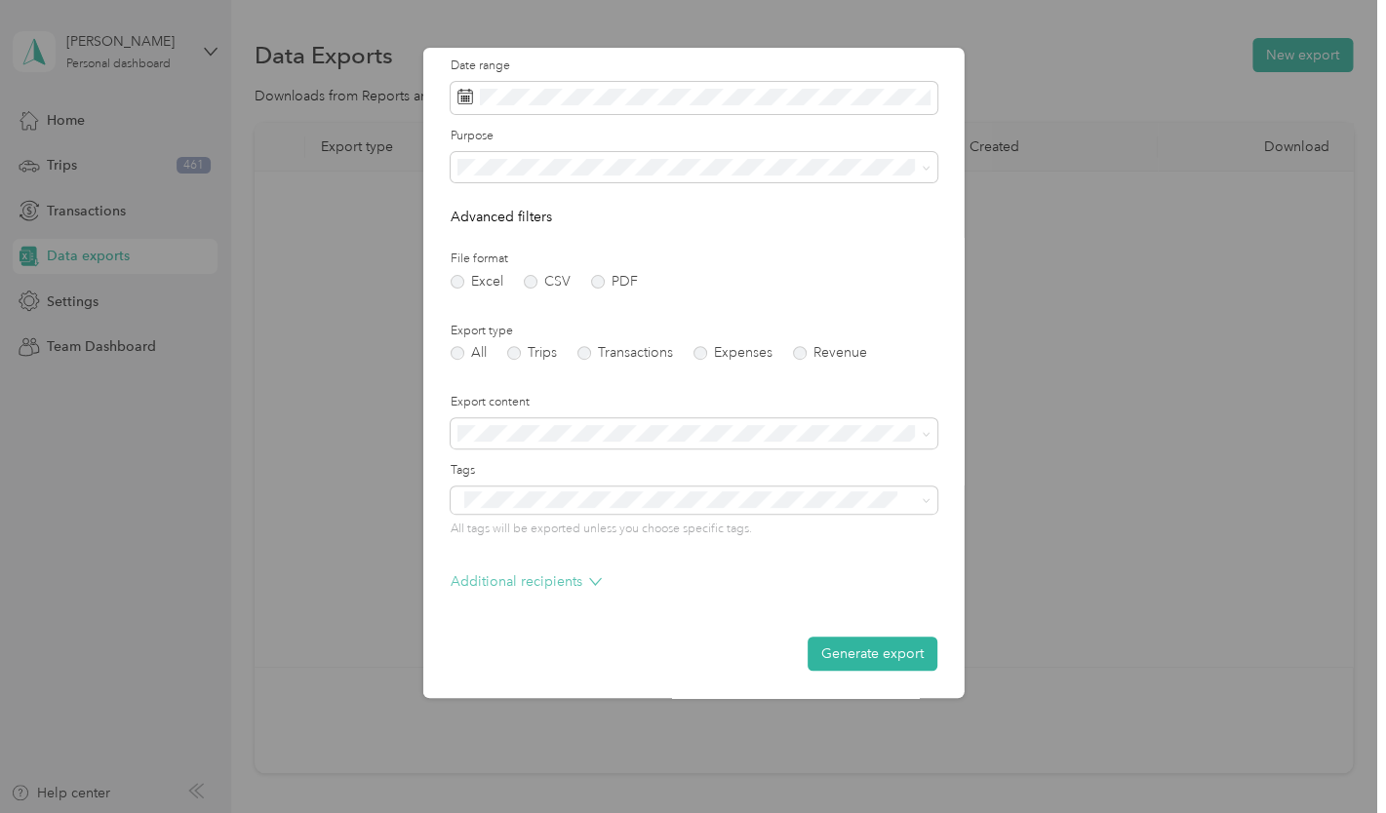
click at [590, 581] on icon at bounding box center [594, 581] width 13 height 13
click at [668, 525] on p "All tags will be exported unless you choose specific tags." at bounding box center [693, 530] width 487 height 18
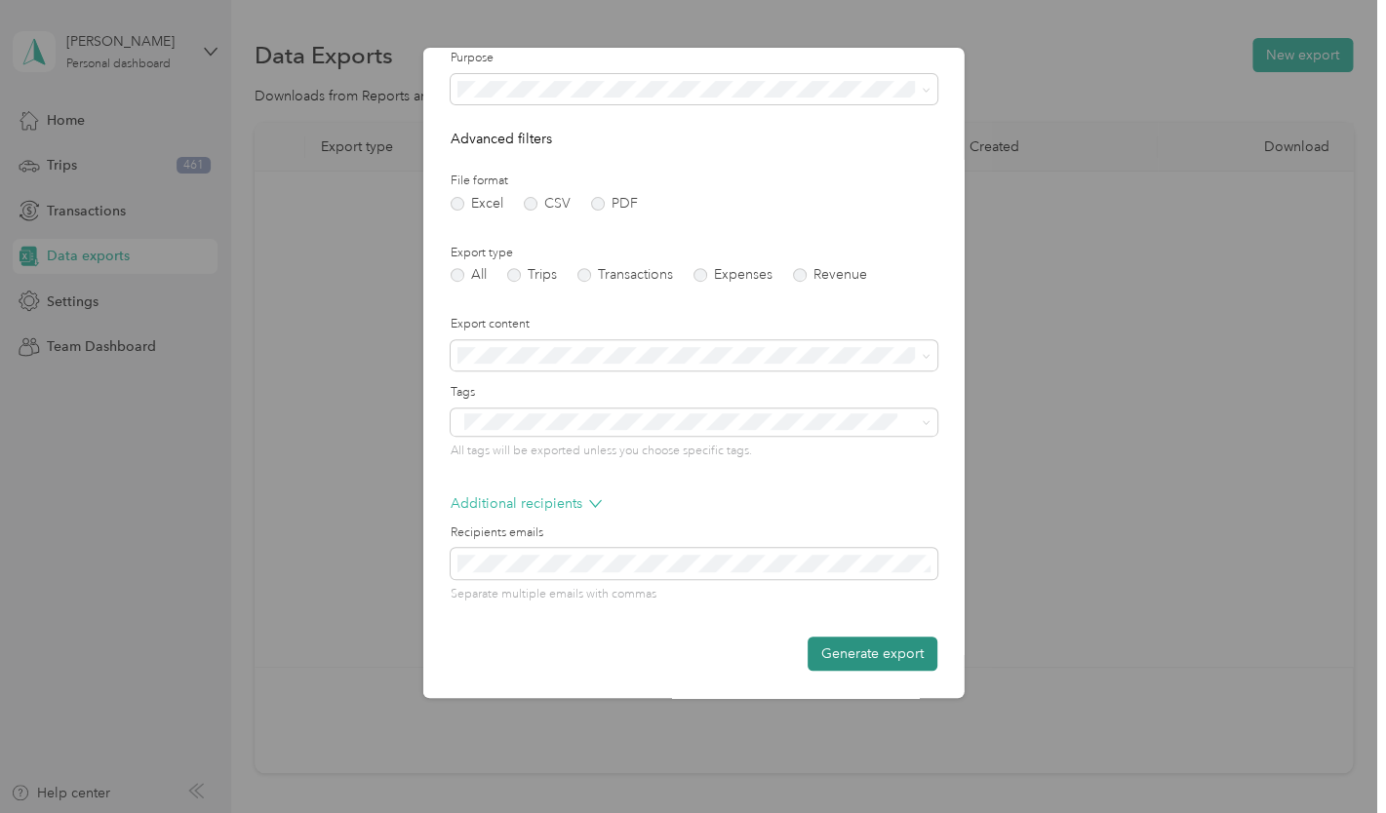
click at [862, 658] on button "Generate export" at bounding box center [872, 654] width 130 height 34
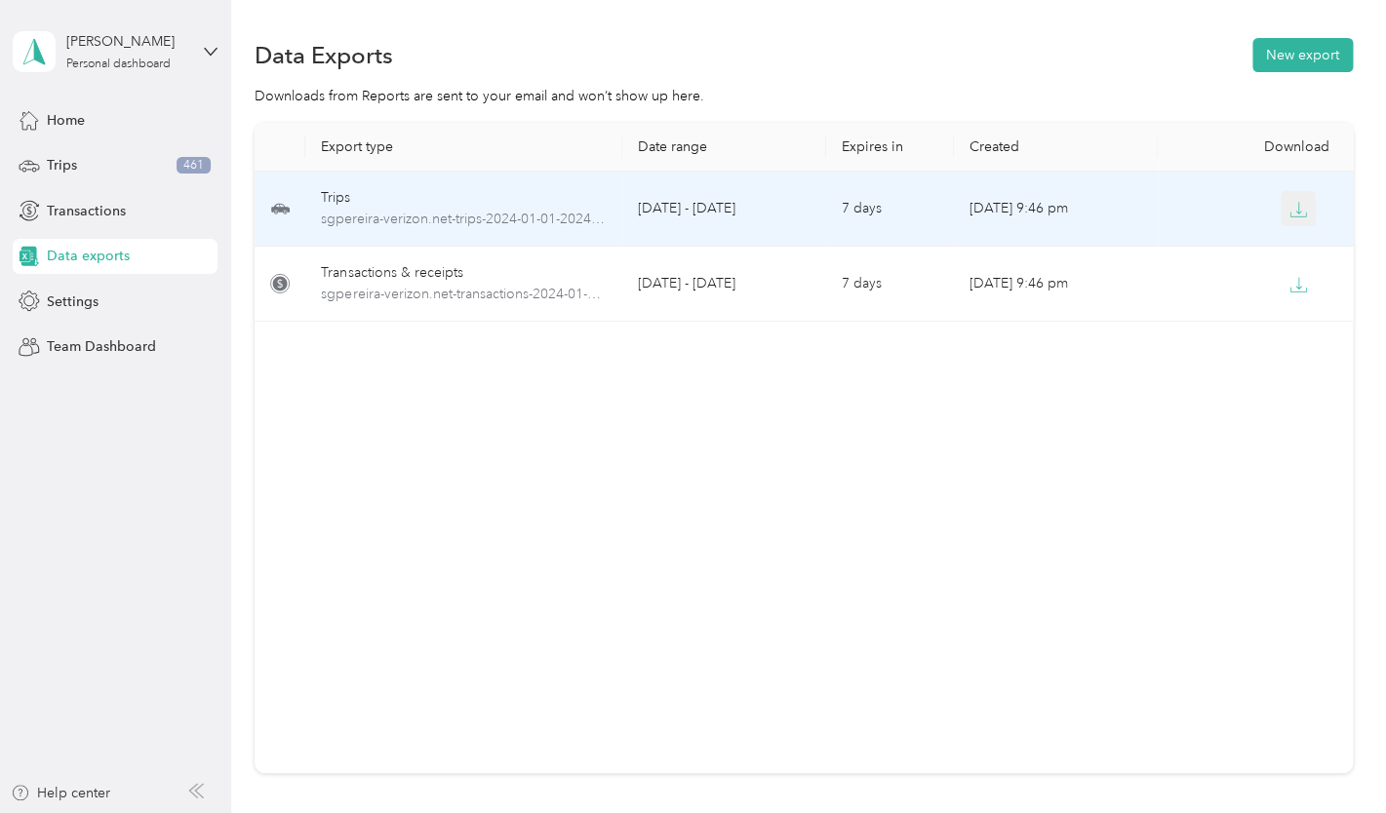
click at [1298, 217] on icon "button" at bounding box center [1298, 215] width 16 height 4
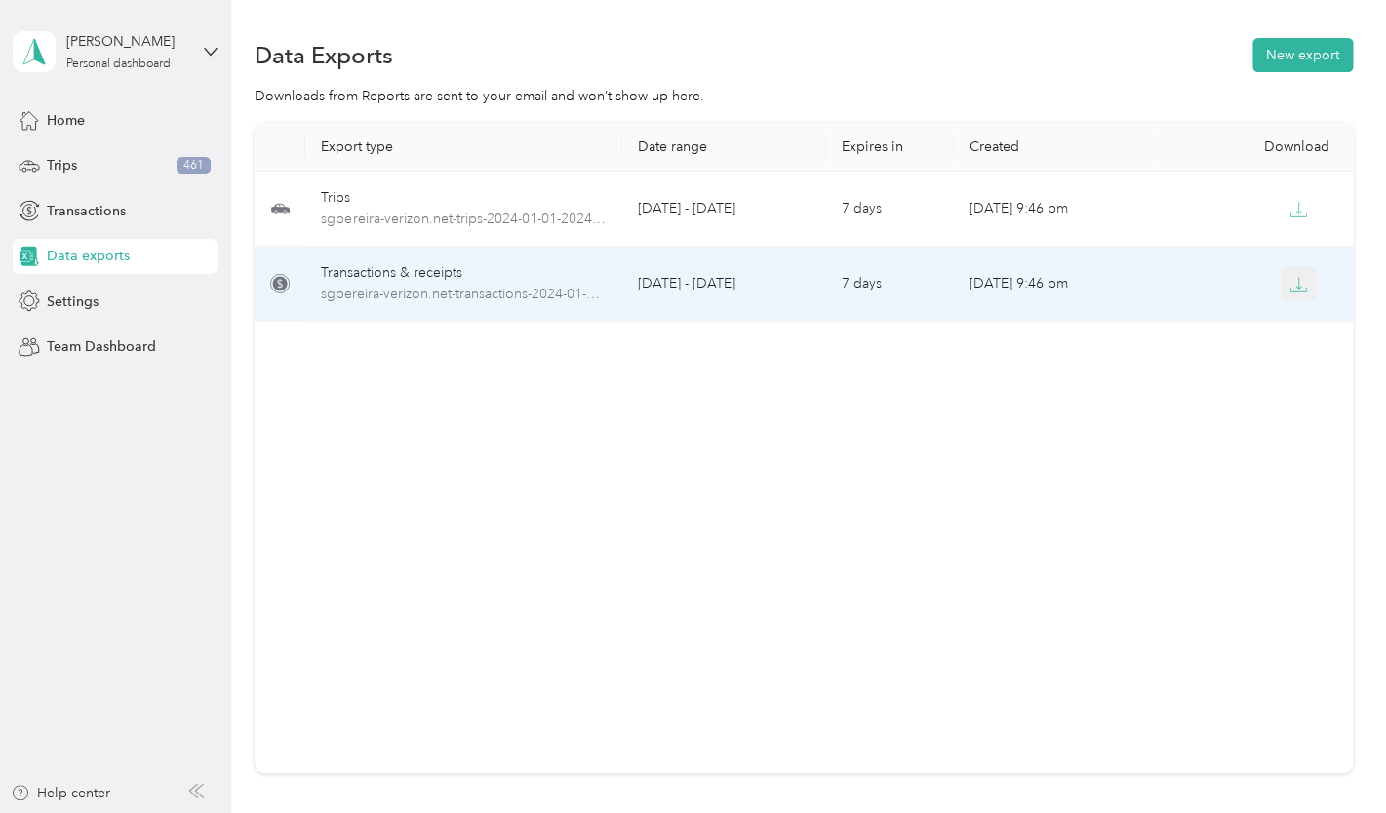
click at [1301, 292] on icon "button" at bounding box center [1298, 290] width 16 height 4
